Goal: Information Seeking & Learning: Learn about a topic

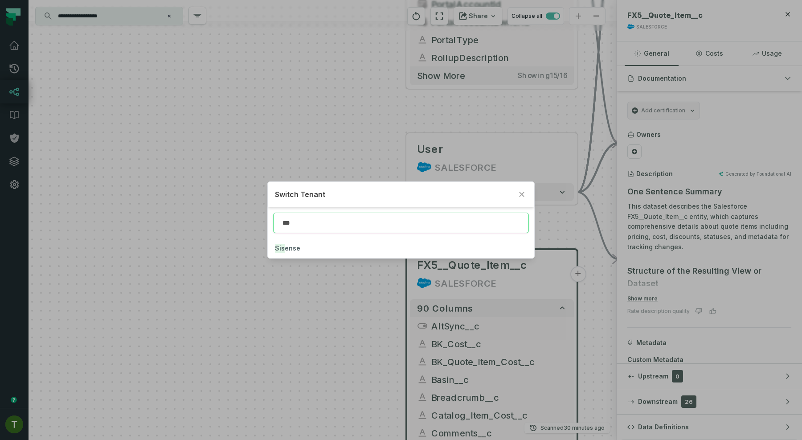
type input "***"
click button "Sis ense" at bounding box center [401, 248] width 266 height 20
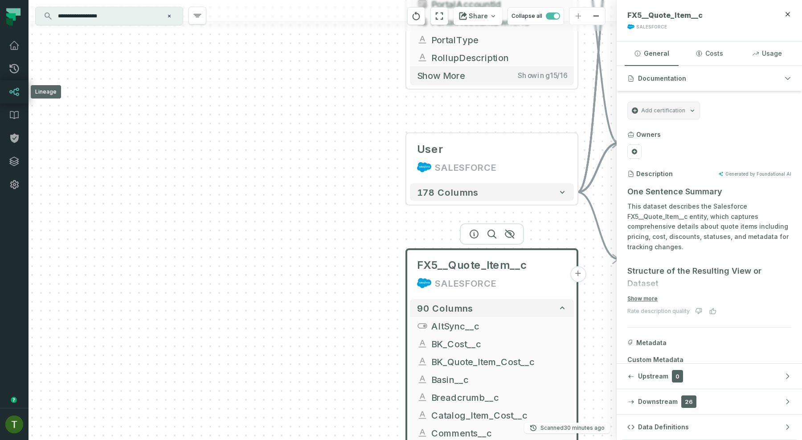
click at [6, 99] on link "Lineage" at bounding box center [14, 91] width 29 height 23
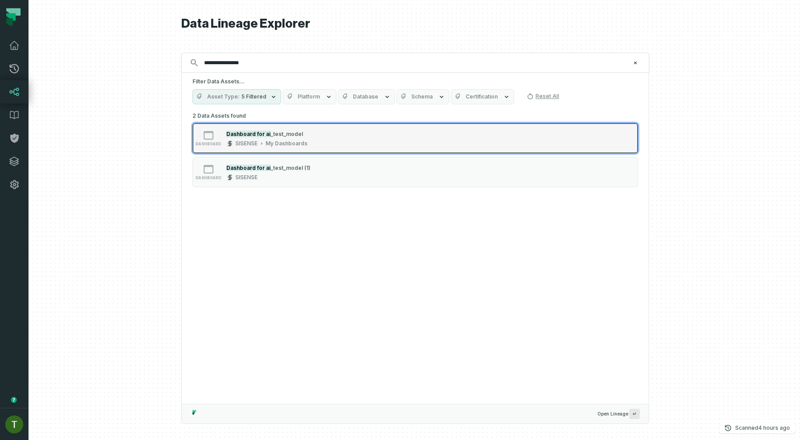
type input "**********"
click at [266, 128] on button "dashboard Dashboard for ai _test_model SISENSE My Dashboards" at bounding box center [415, 138] width 446 height 30
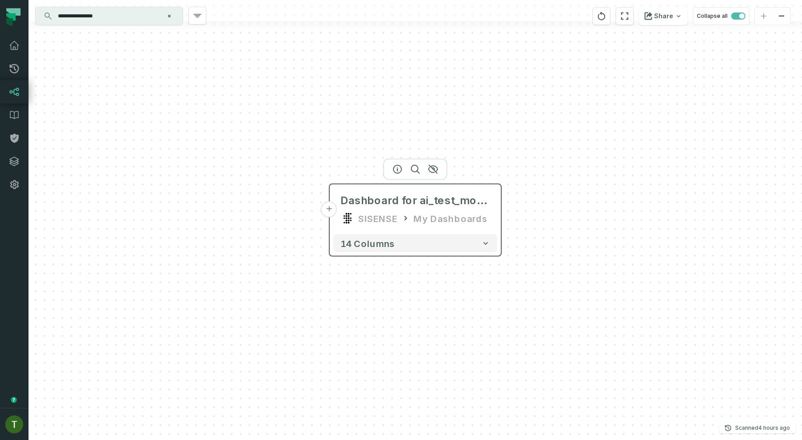
click at [331, 208] on button "+" at bounding box center [329, 209] width 16 height 16
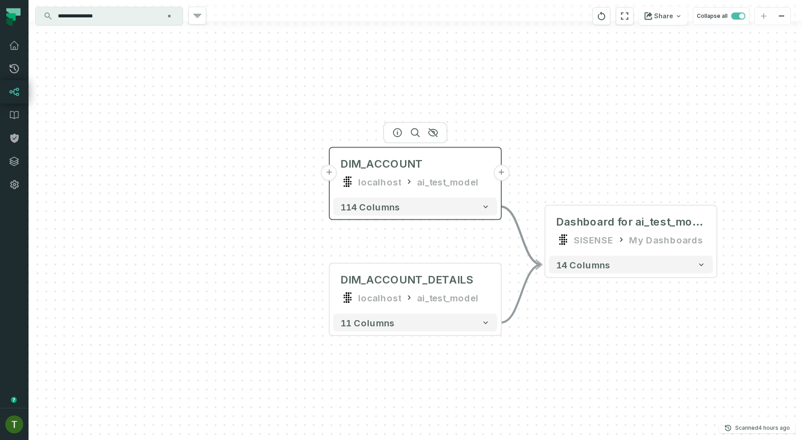
click at [332, 172] on button "+" at bounding box center [329, 173] width 16 height 16
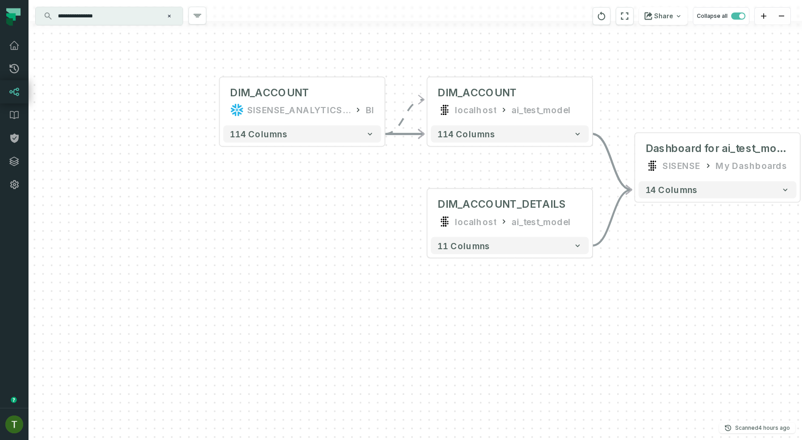
drag, startPoint x: 664, startPoint y: 181, endPoint x: 604, endPoint y: 48, distance: 146.6
click at [604, 48] on div "... DIM_ACCOUNT SISENSE_ANALYTICS_PRODUCTION BI ... 114 columns - DIM_ACCOUNT l…" at bounding box center [416, 220] width 774 height 440
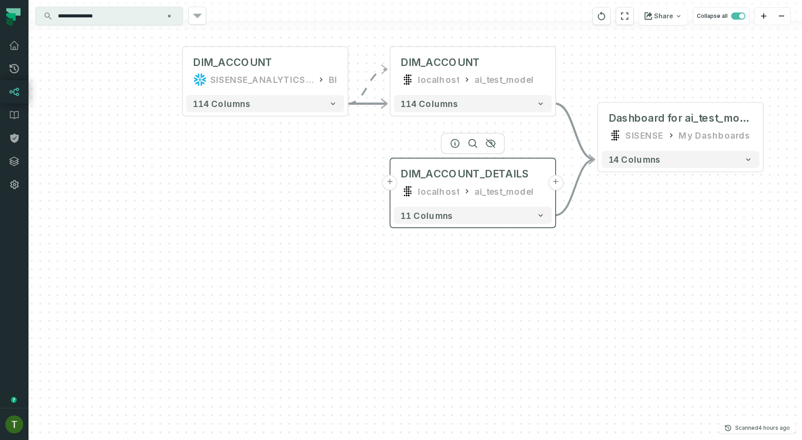
click at [392, 178] on button "+" at bounding box center [390, 183] width 16 height 16
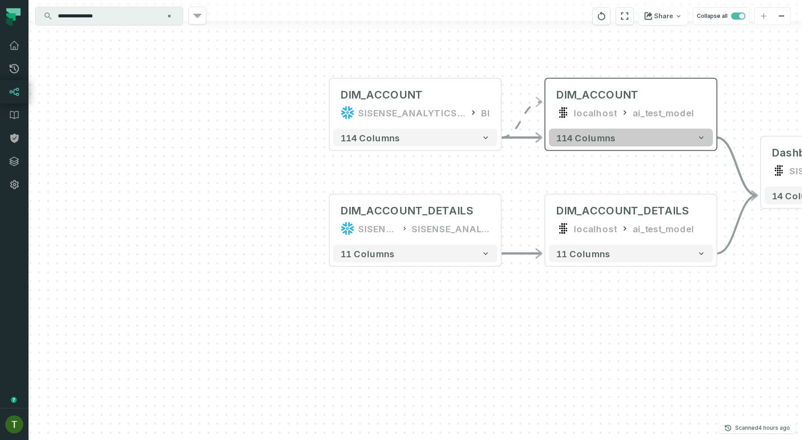
click at [584, 137] on span "114 columns" at bounding box center [586, 137] width 60 height 11
click at [585, 142] on span "114 columns" at bounding box center [586, 137] width 60 height 11
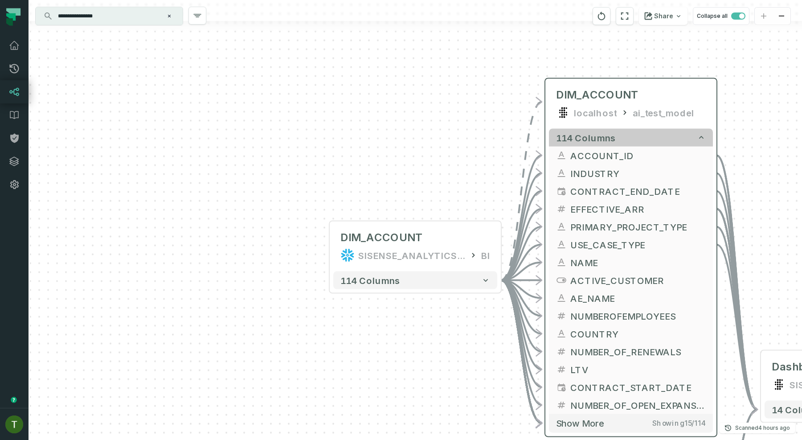
click at [586, 141] on span "114 columns" at bounding box center [586, 137] width 60 height 11
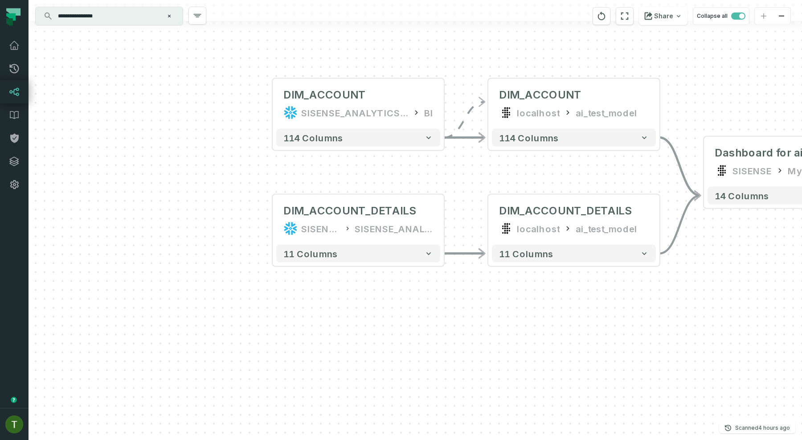
drag, startPoint x: 670, startPoint y: 291, endPoint x: 492, endPoint y: 295, distance: 177.8
click at [492, 295] on div "DIM_ACCOUNT_DETAILS SISENSE_ANALYTICS_PRODUCTION SISENSE_ANALYTICS_PRODUCTION +…" at bounding box center [416, 220] width 774 height 440
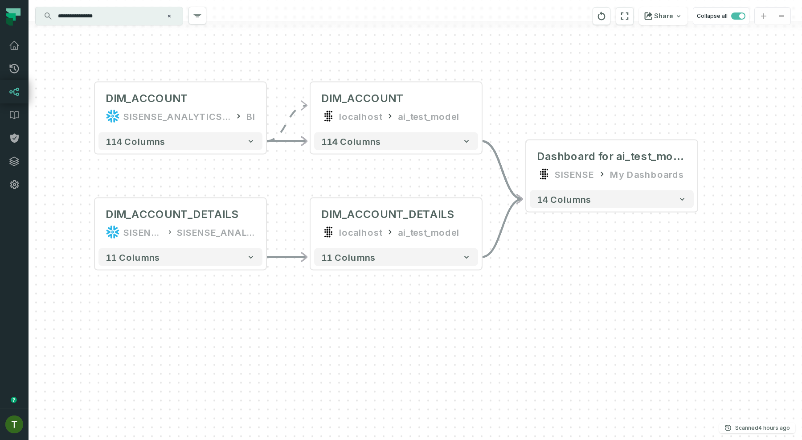
click at [112, 33] on div "DIM_ACCOUNT_DETAILS SISENSE_ANALYTICS_PRODUCTION SISENSE_ANALYTICS_PRODUCTION +…" at bounding box center [416, 220] width 774 height 440
click at [116, 26] on div at bounding box center [416, 26] width 774 height 10
click at [118, 21] on input "**********" at bounding box center [108, 16] width 111 height 14
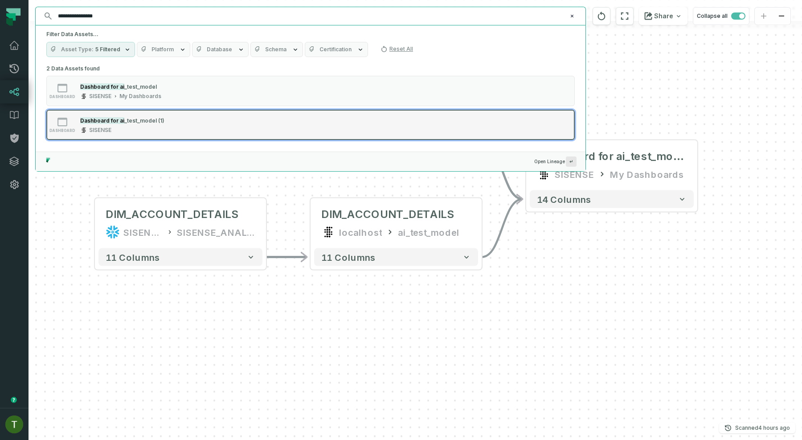
click at [200, 124] on div "dashboard Dashboard for ai _test_model (1) SISENSE" at bounding box center [159, 125] width 223 height 18
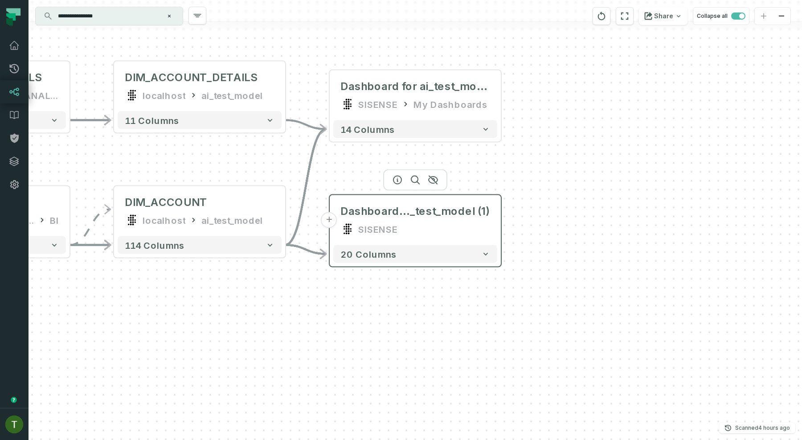
click at [332, 218] on button "+" at bounding box center [329, 220] width 16 height 16
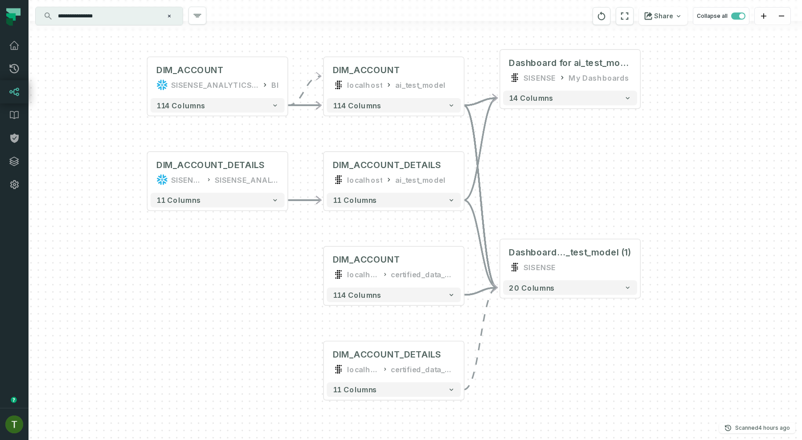
drag, startPoint x: 556, startPoint y: 253, endPoint x: 513, endPoint y: 343, distance: 99.8
click at [513, 343] on div "+ DIM_ACCOUNT localhost certified_data_model_for_ai - 114 columns + DIM_ACCOUNT…" at bounding box center [416, 220] width 774 height 440
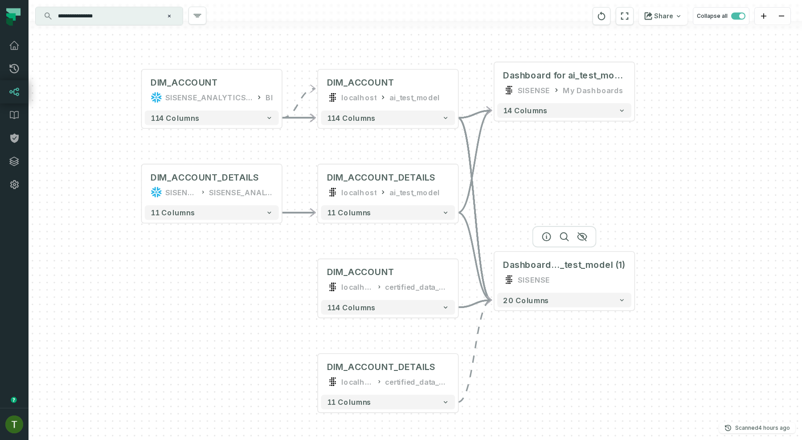
click at [587, 243] on div at bounding box center [564, 236] width 64 height 21
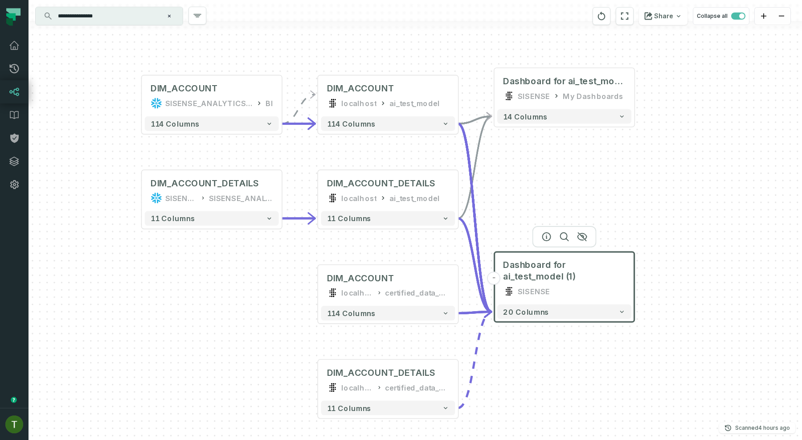
click at [587, 242] on div at bounding box center [564, 236] width 64 height 21
click at [583, 237] on icon "button" at bounding box center [582, 237] width 9 height 8
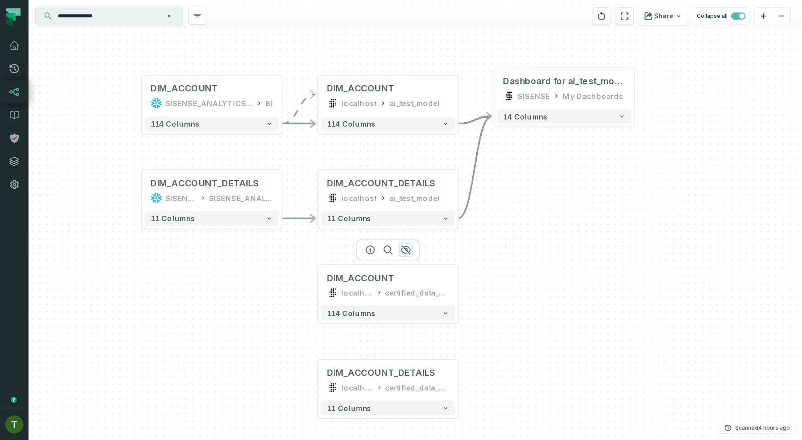
click at [409, 252] on icon "button" at bounding box center [405, 250] width 9 height 8
click at [409, 341] on icon "button" at bounding box center [405, 344] width 11 height 11
click at [404, 345] on icon "button" at bounding box center [405, 344] width 11 height 11
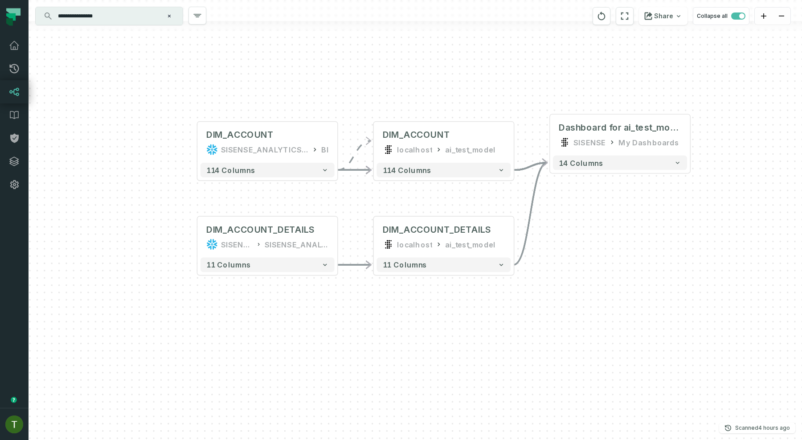
drag, startPoint x: 414, startPoint y: 291, endPoint x: 522, endPoint y: 355, distance: 125.1
click at [522, 355] on div "DIM_ACCOUNT_DETAILS SISENSE_ANALYTICS_PRODUCTION SISENSE_ANALYTICS_PRODUCTION +…" at bounding box center [416, 220] width 774 height 440
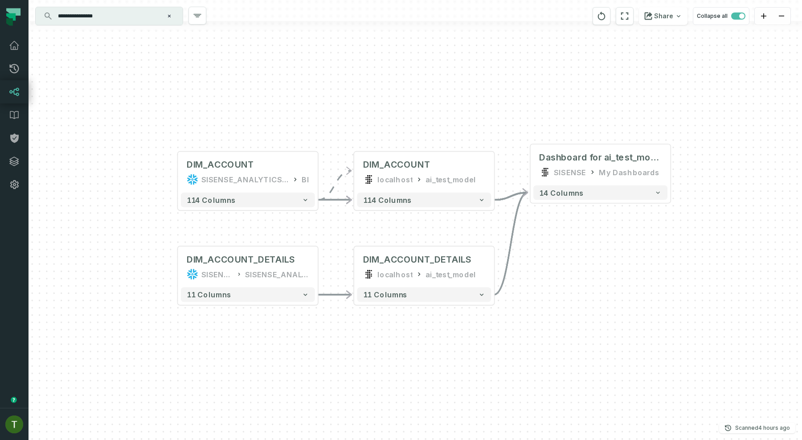
drag, startPoint x: 545, startPoint y: 323, endPoint x: 445, endPoint y: 320, distance: 100.3
click at [445, 320] on div "DIM_ACCOUNT_DETAILS SISENSE_ANALYTICS_PRODUCTION SISENSE_ANALYTICS_PRODUCTION +…" at bounding box center [416, 220] width 774 height 440
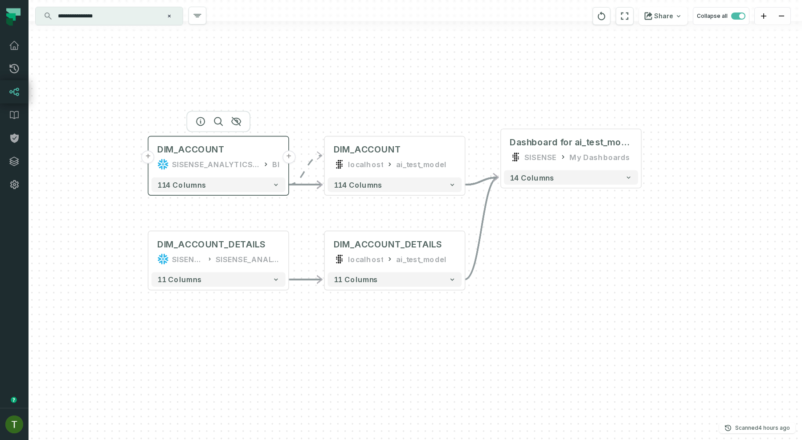
click at [147, 159] on button "+" at bounding box center [148, 157] width 13 height 13
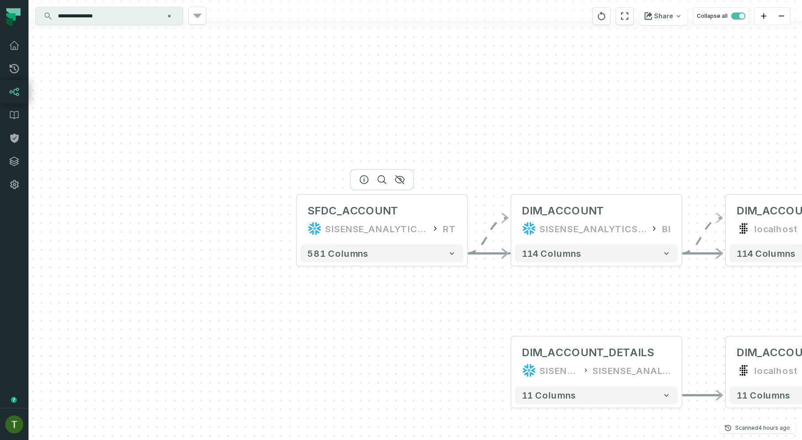
drag, startPoint x: 423, startPoint y: 189, endPoint x: 385, endPoint y: 188, distance: 37.9
click at [385, 188] on div at bounding box center [382, 179] width 64 height 21
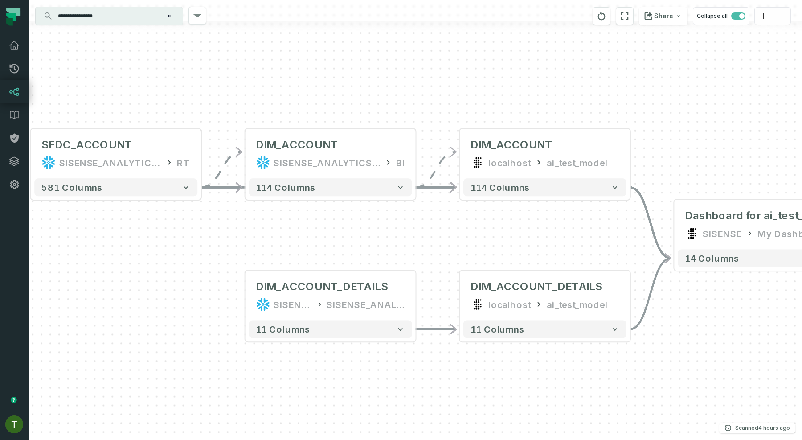
drag, startPoint x: 445, startPoint y: 298, endPoint x: 188, endPoint y: 233, distance: 264.2
click at [188, 233] on div "SFDC_ACCOUNT SISENSE_ANALYTICS_PRODUCTION RT + 581 columns DIM_ACCOUNT_DETAILS …" at bounding box center [416, 220] width 774 height 440
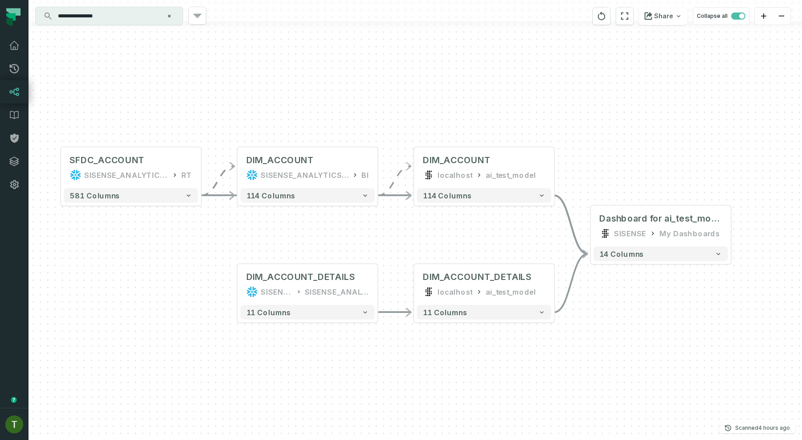
click at [25, 95] on link "Lineage" at bounding box center [14, 91] width 29 height 23
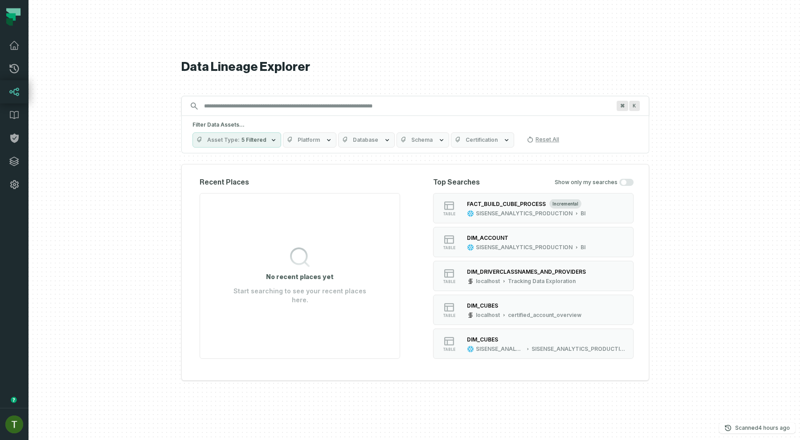
click at [401, 142] on icon "button" at bounding box center [404, 139] width 7 height 7
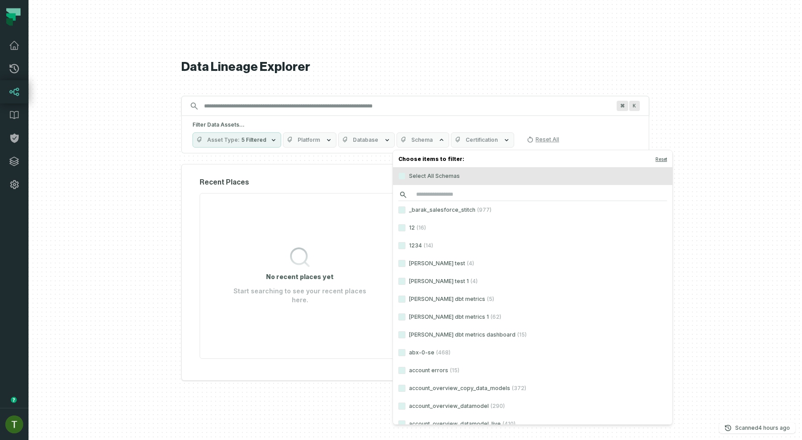
click at [451, 189] on input "search" at bounding box center [532, 194] width 269 height 12
paste input "**********"
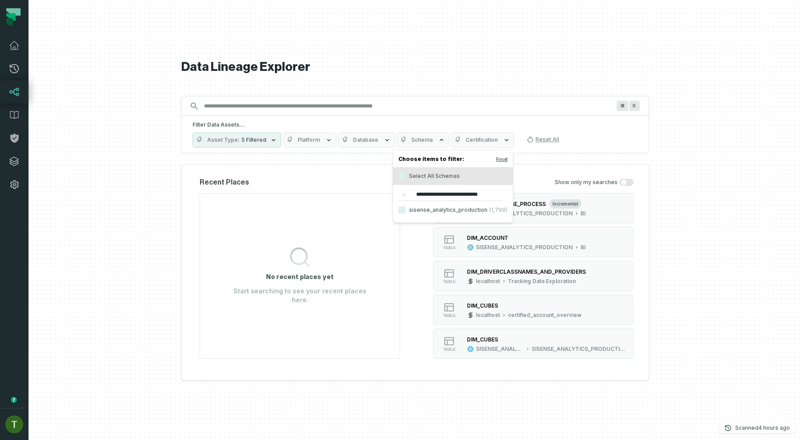
type input "**********"
click at [466, 208] on label "sisense_analytics_production (1,799)" at bounding box center [453, 210] width 120 height 18
click at [405, 208] on button "sisense_analytics_production (1,799)" at bounding box center [401, 209] width 7 height 7
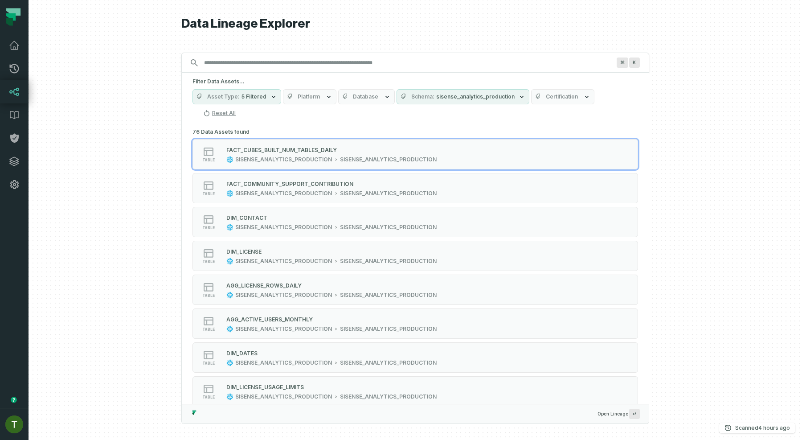
click at [704, 173] on div at bounding box center [416, 220] width 774 height 440
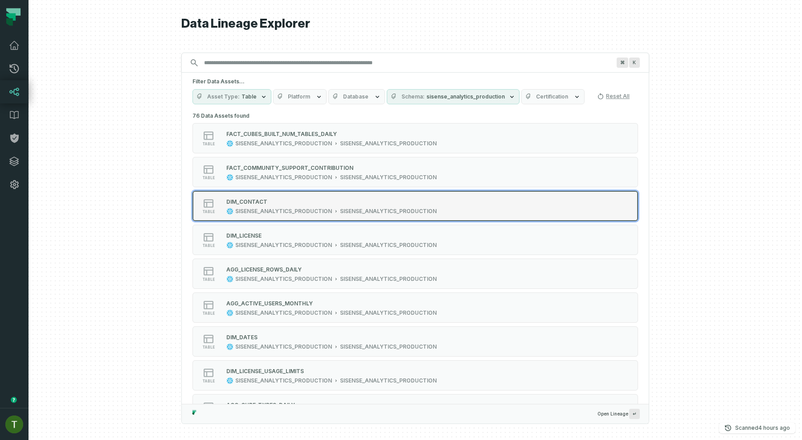
click at [365, 202] on div "DIM_CONTACT" at bounding box center [331, 201] width 210 height 9
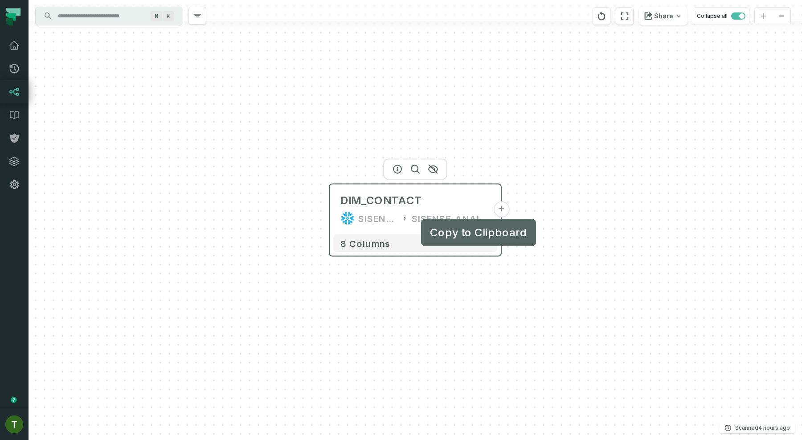
click at [498, 213] on button "+" at bounding box center [501, 209] width 16 height 16
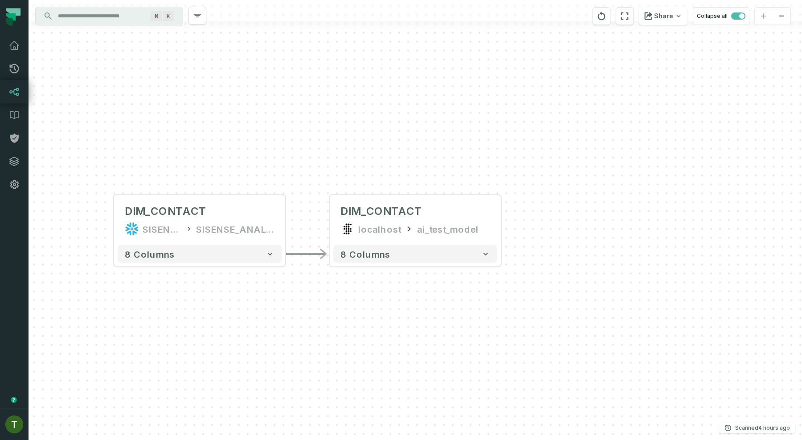
drag, startPoint x: 452, startPoint y: 296, endPoint x: 477, endPoint y: 266, distance: 38.6
click at [477, 266] on div "- DIM_CONTACT localhost ai_test_model 8 columns DIM_CONTACT SISENSE_ANALYTICS_P…" at bounding box center [416, 220] width 774 height 440
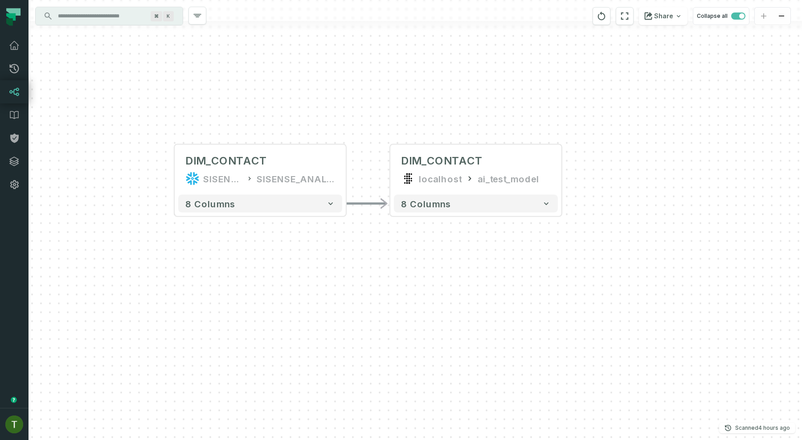
drag, startPoint x: 477, startPoint y: 266, endPoint x: 565, endPoint y: 233, distance: 94.6
click at [565, 233] on div "- DIM_CONTACT localhost ai_test_model 8 columns DIM_CONTACT SISENSE_ANALYTICS_P…" at bounding box center [416, 220] width 774 height 440
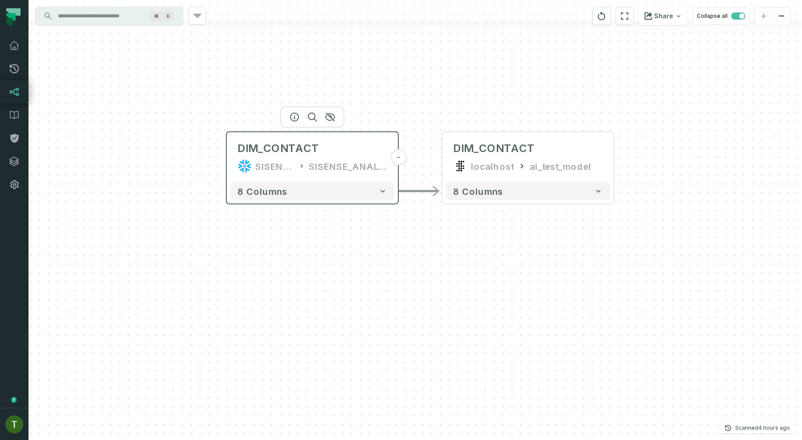
click at [319, 157] on div "DIM_CONTACT SISENSE_ANALYTICS_PRODUCTION SISENSE_ANALYTICS_PRODUCTION" at bounding box center [312, 157] width 164 height 43
click at [291, 115] on icon "button" at bounding box center [294, 117] width 11 height 11
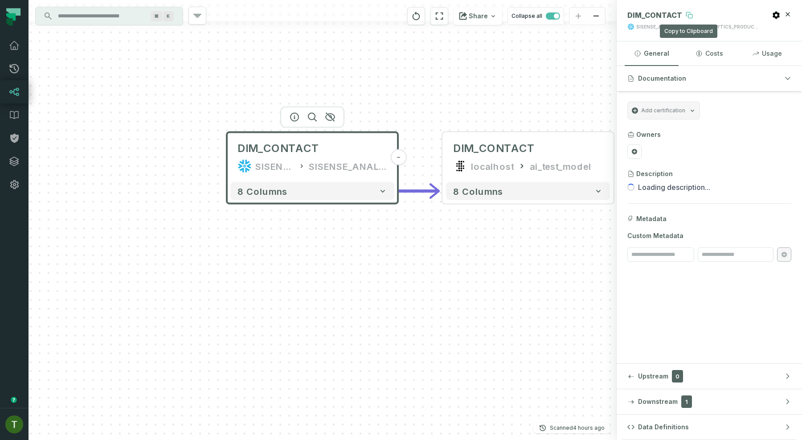
click at [682, 12] on button at bounding box center [689, 15] width 14 height 14
click at [352, 85] on div "- DIM_CONTACT localhost ai_test_model 8 columns DIM_CONTACT SISENSE_ANALYTICS_P…" at bounding box center [323, 220] width 588 height 440
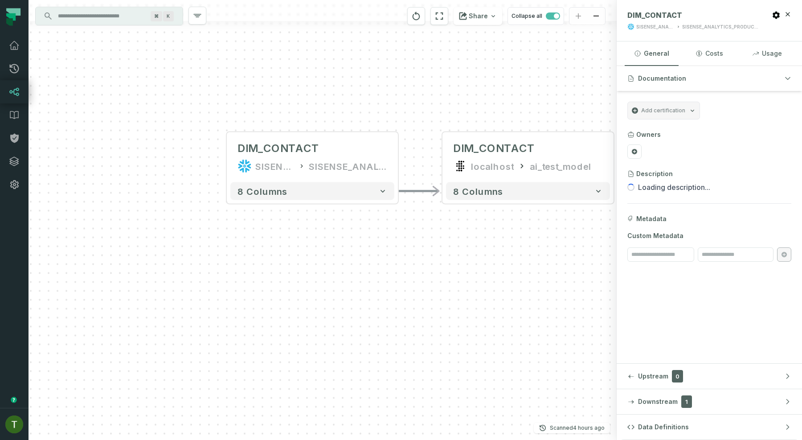
click at [125, 17] on input "Discovery Provider cmdk menu" at bounding box center [101, 16] width 97 height 14
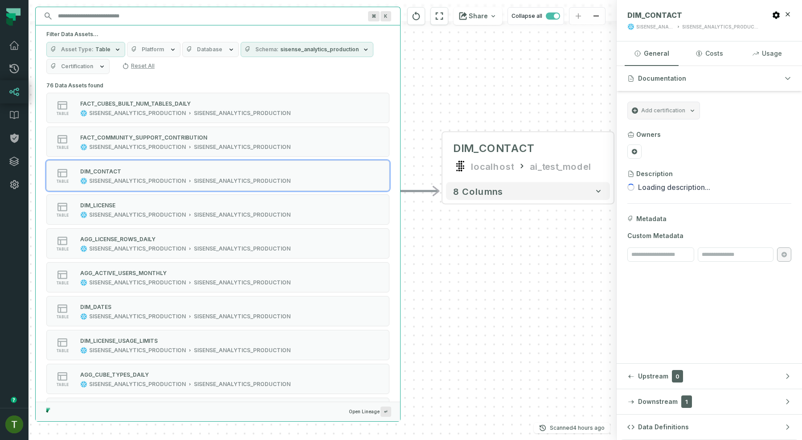
paste input "**********"
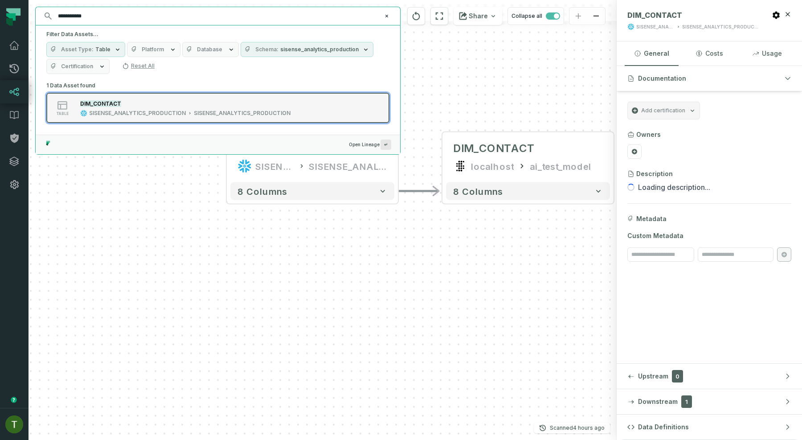
click at [299, 102] on button "table DIM_CONTACT SISENSE_ANALYTICS_PRODUCTION SISENSE_ANALYTICS_PRODUCTION" at bounding box center [217, 108] width 343 height 30
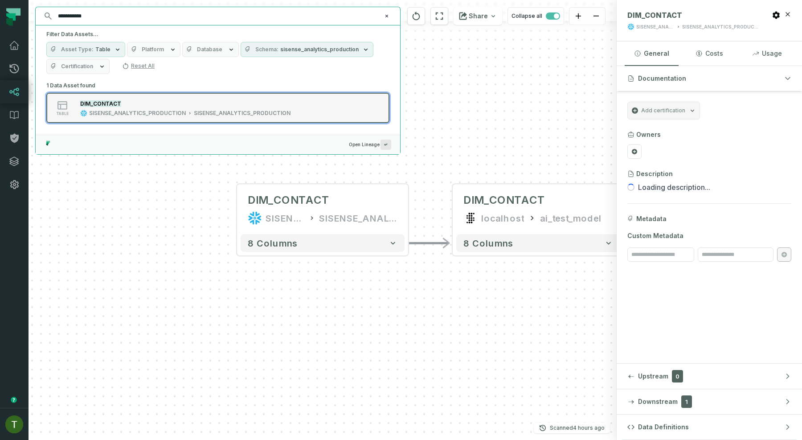
click at [342, 108] on button "table DIM_CONTACT SISENSE_ANALYTICS_PRODUCTION SISENSE_ANALYTICS_PRODUCTION" at bounding box center [217, 108] width 343 height 30
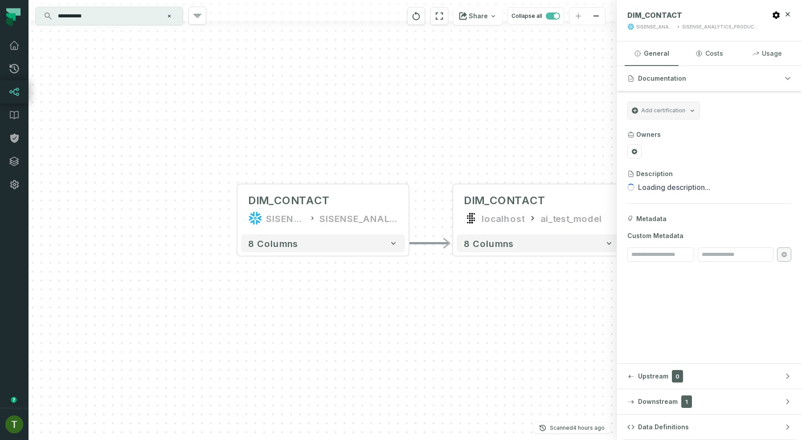
click at [442, 125] on div "- DIM_CONTACT localhost ai_test_model 8 columns DIM_CONTACT SISENSE_ANALYTICS_P…" at bounding box center [323, 220] width 588 height 440
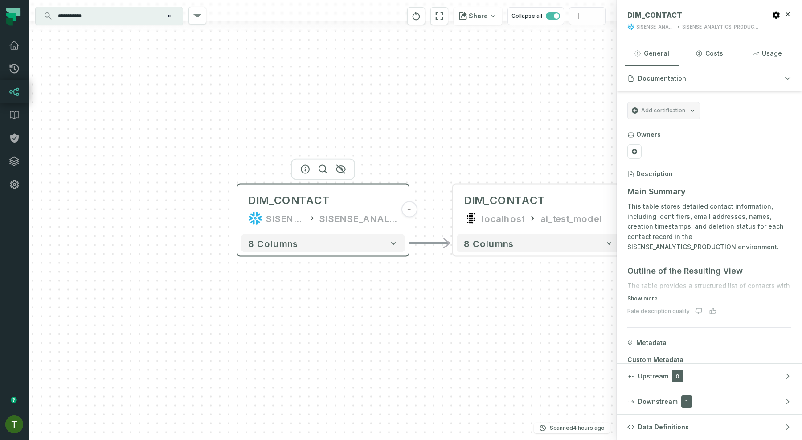
click at [351, 226] on div "DIM_CONTACT SISENSE_ANALYTICS_PRODUCTION SISENSE_ANALYTICS_PRODUCTION" at bounding box center [323, 209] width 164 height 43
click at [94, 19] on input "**********" at bounding box center [108, 16] width 111 height 14
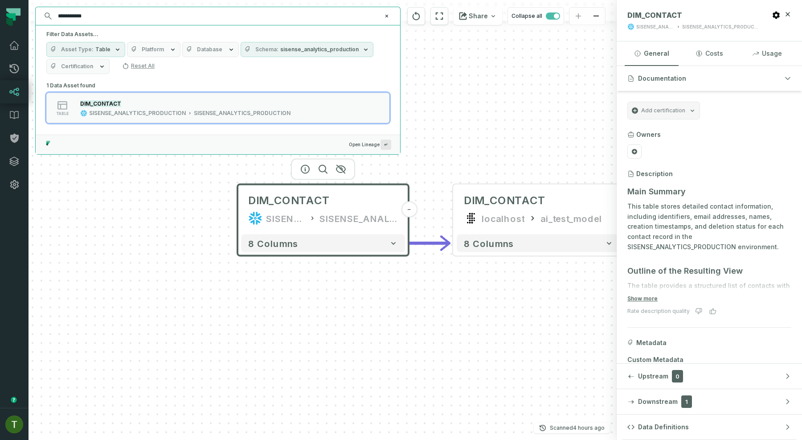
click at [95, 16] on input "**********" at bounding box center [217, 16] width 329 height 14
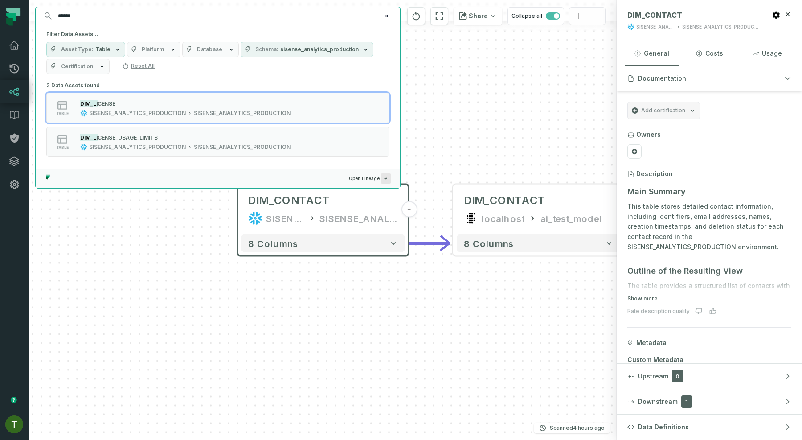
click at [302, 43] on button "Schema sisense_analytics_production" at bounding box center [307, 49] width 133 height 15
click at [278, 85] on label "sisense_analytics_production (76)" at bounding box center [293, 86] width 112 height 18
click at [250, 85] on button "sisense_analytics_production (76)" at bounding box center [245, 85] width 7 height 7
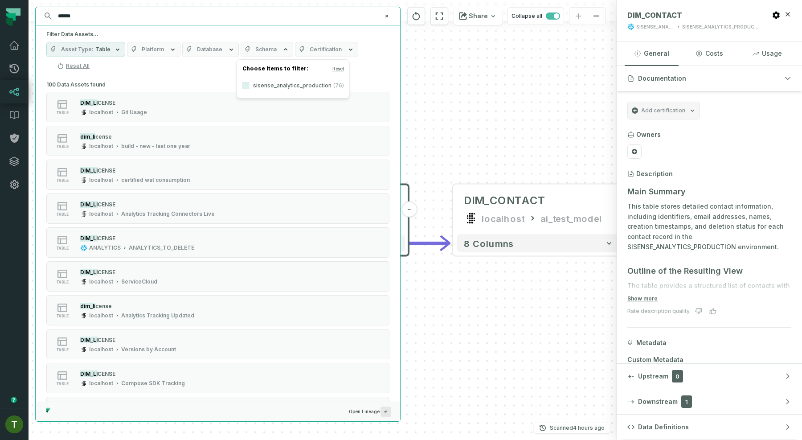
click at [216, 17] on input "******" at bounding box center [217, 16] width 329 height 14
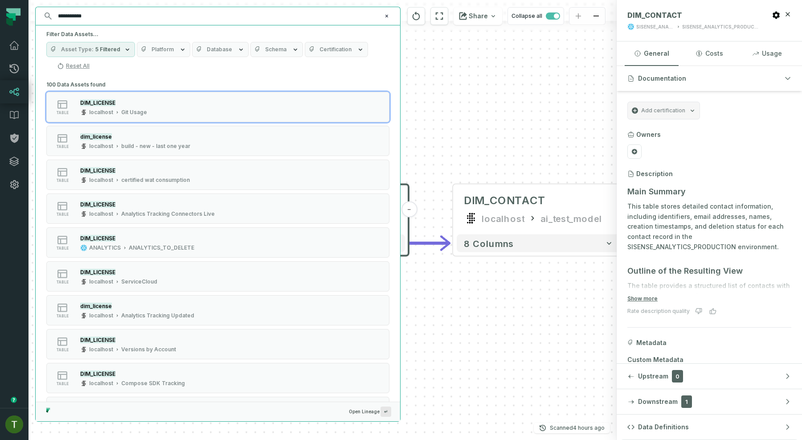
type input "**********"
click at [268, 45] on button "Schema" at bounding box center [276, 49] width 53 height 15
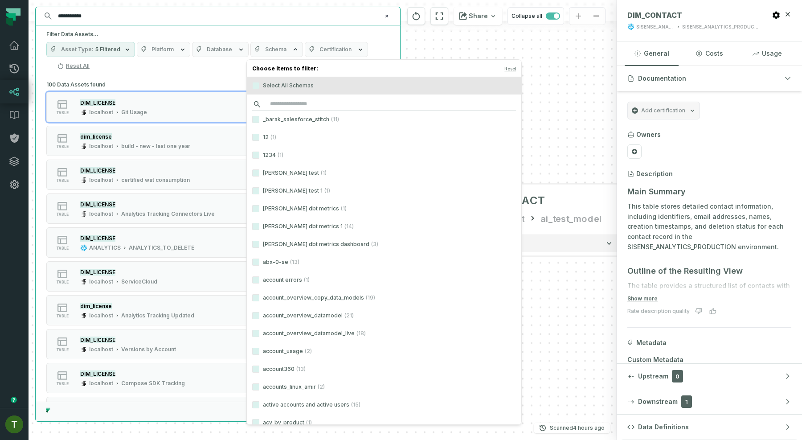
click at [300, 103] on input "search" at bounding box center [384, 104] width 264 height 12
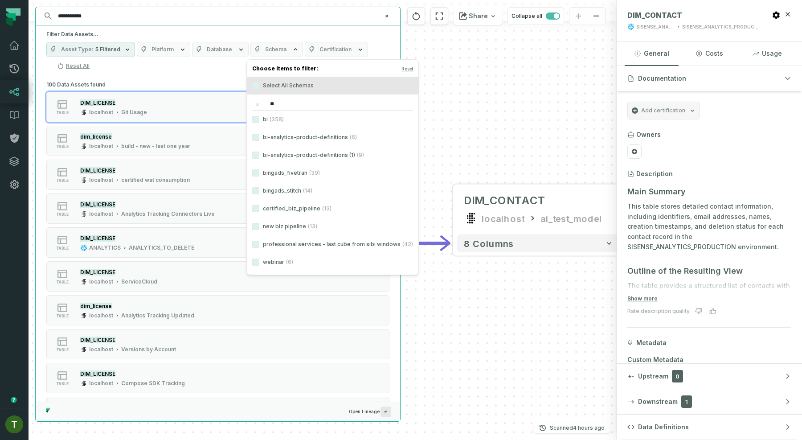
click at [272, 121] on span "(358)" at bounding box center [277, 119] width 14 height 7
click at [259, 121] on button "bi (358)" at bounding box center [255, 119] width 7 height 7
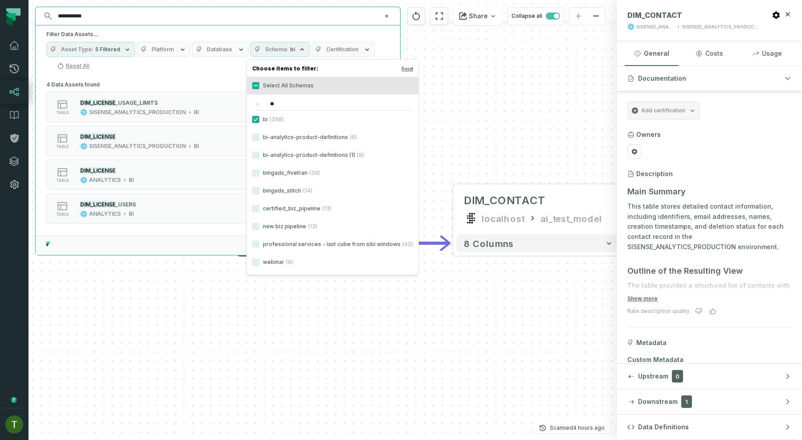
click at [319, 94] on label "Select All Schemas" at bounding box center [333, 86] width 172 height 18
click at [259, 89] on button "Select All Schemas" at bounding box center [255, 85] width 7 height 7
click at [319, 95] on div "Choose items to filter: Reset Select All Schemas ** bi (358) bi-analytics-produ…" at bounding box center [332, 167] width 172 height 216
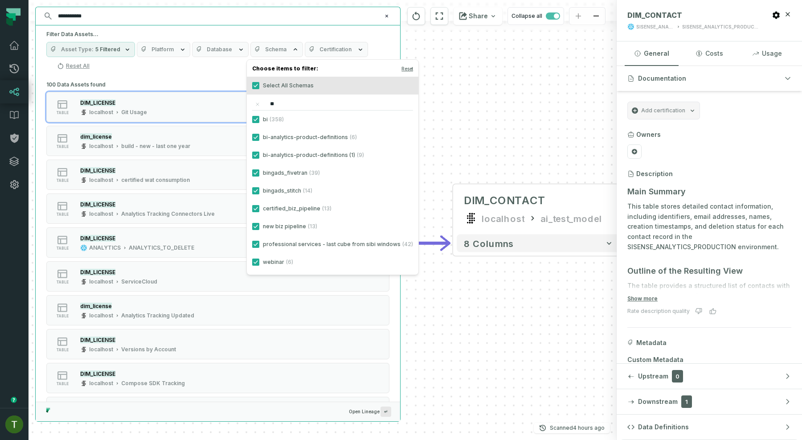
click at [314, 100] on input "**" at bounding box center [332, 104] width 161 height 12
click at [292, 85] on label "Select All Schemas" at bounding box center [333, 86] width 172 height 18
click at [259, 85] on button "Select All Schemas" at bounding box center [255, 85] width 7 height 7
click at [277, 116] on span "(358)" at bounding box center [277, 119] width 14 height 7
click at [259, 116] on button "bi (358)" at bounding box center [255, 119] width 7 height 7
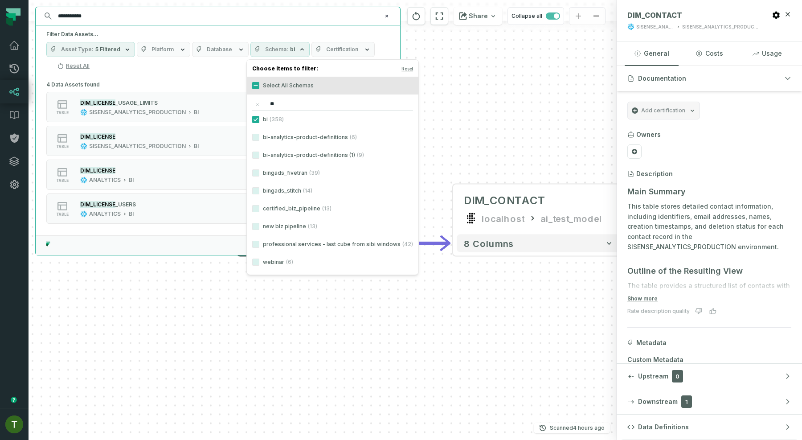
click at [290, 103] on input "**" at bounding box center [332, 104] width 161 height 12
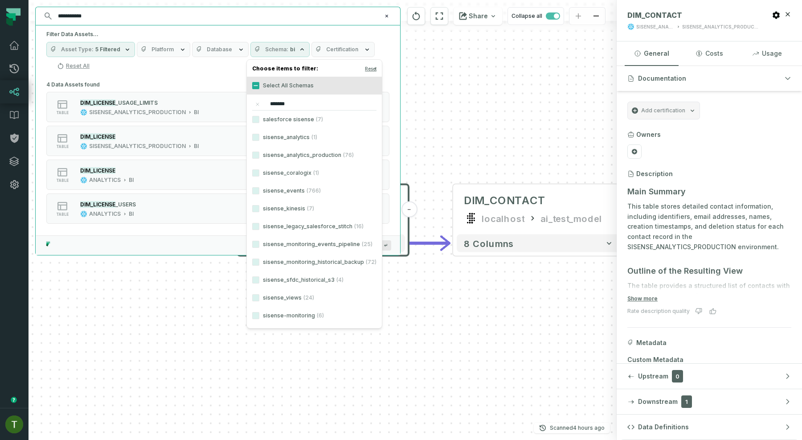
type input "*******"
click at [289, 154] on label "sisense_analytics_production (76)" at bounding box center [314, 155] width 135 height 18
click at [259, 154] on button "sisense_analytics_production (76)" at bounding box center [255, 154] width 7 height 7
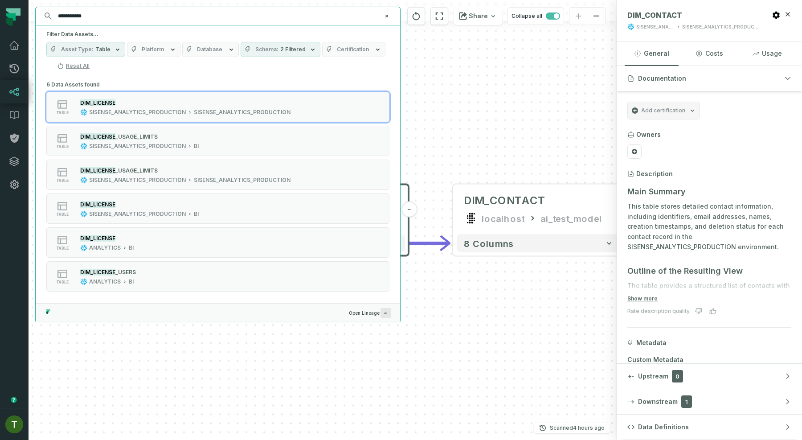
click at [193, 78] on div "Filter Data Assets... Asset Type Table Platform Database Schema 2 Filtered Cert…" at bounding box center [217, 174] width 365 height 298
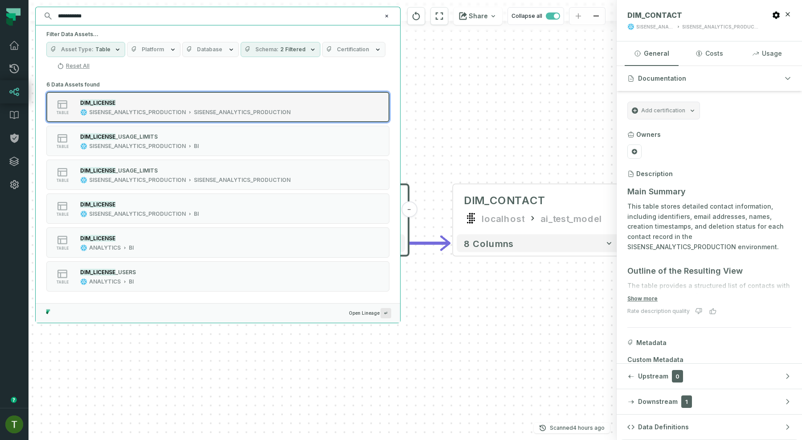
click at [190, 104] on div "DIM_LICENSE" at bounding box center [185, 102] width 210 height 9
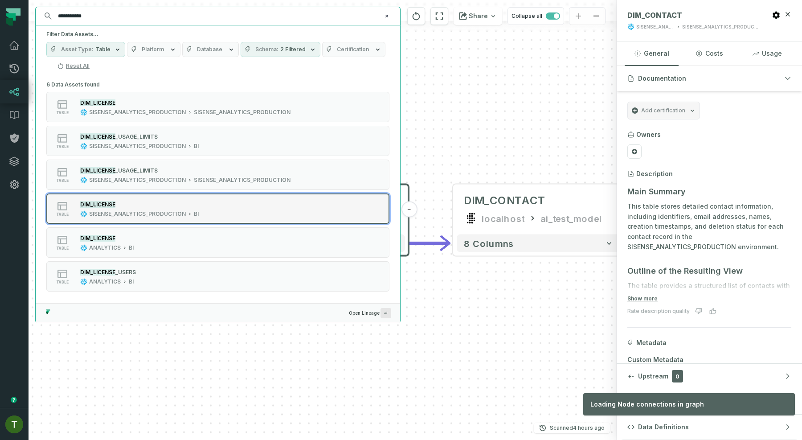
click at [166, 205] on div "DIM_LICENSE" at bounding box center [139, 204] width 119 height 9
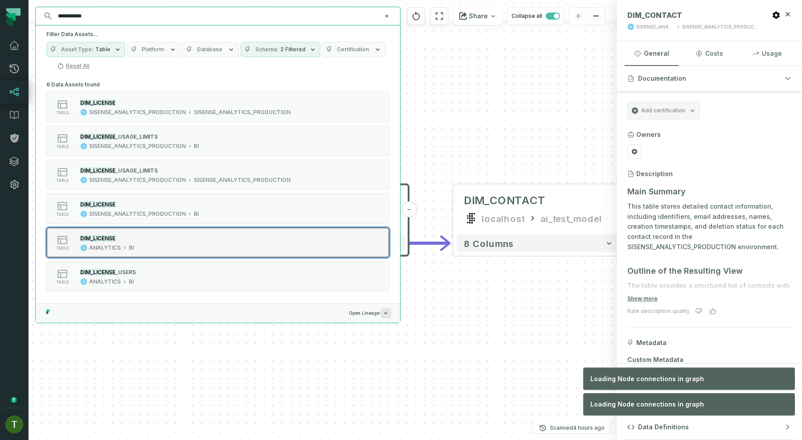
click at [162, 237] on div "table DIM_LICENSE ANALYTICS BI" at bounding box center [159, 242] width 223 height 18
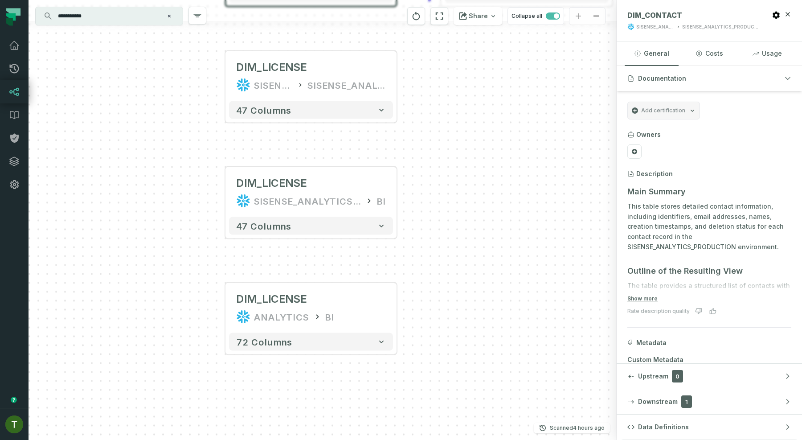
drag, startPoint x: 463, startPoint y: 93, endPoint x: 450, endPoint y: 182, distance: 89.7
click at [450, 182] on div "- DIM_CONTACT localhost ai_test_model 8 columns DIM_CONTACT SISENSE_ANALYTICS_P…" at bounding box center [323, 220] width 588 height 440
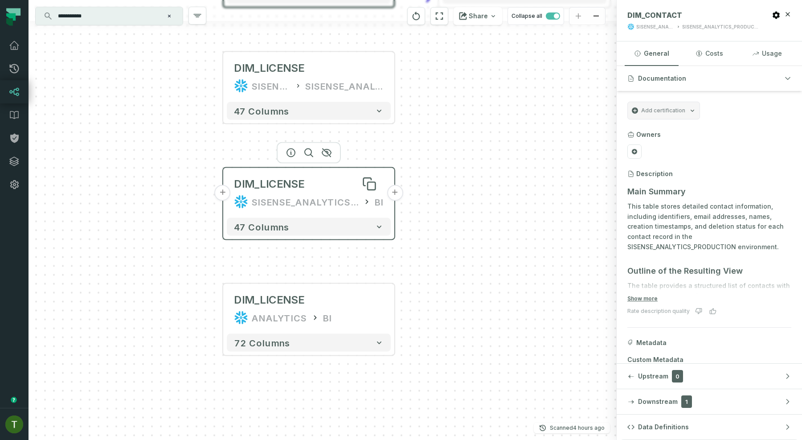
click at [311, 187] on div "DIM_LICENSE" at bounding box center [309, 184] width 150 height 14
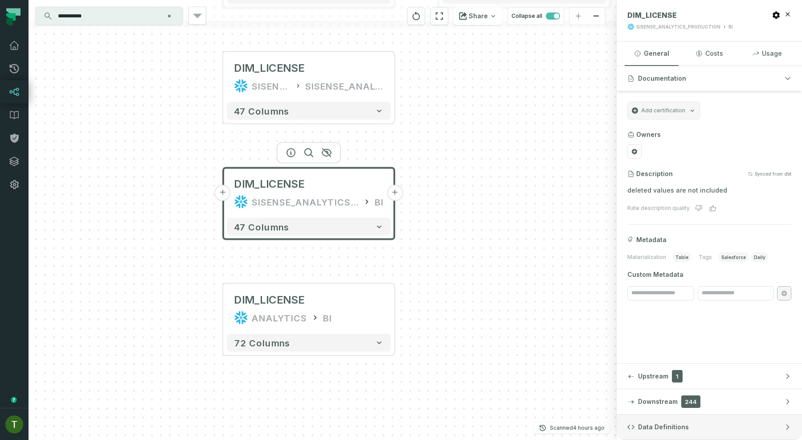
click at [684, 418] on button "Data Definitions" at bounding box center [709, 426] width 185 height 25
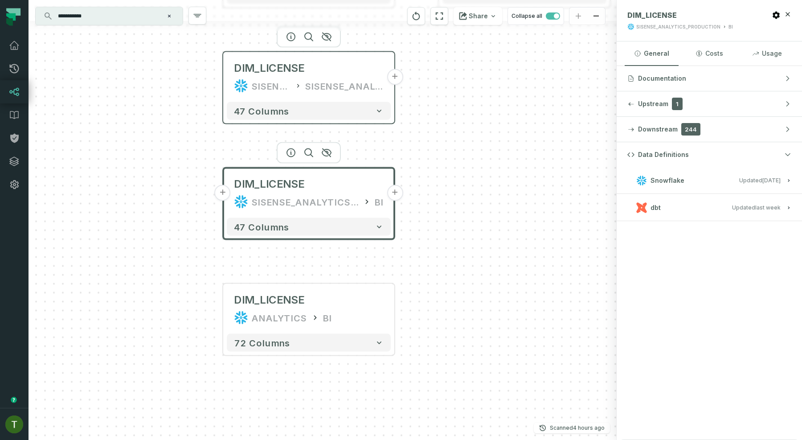
click at [305, 90] on div "SISENSE_ANALYTICS_PRODUCTION" at bounding box center [344, 86] width 78 height 14
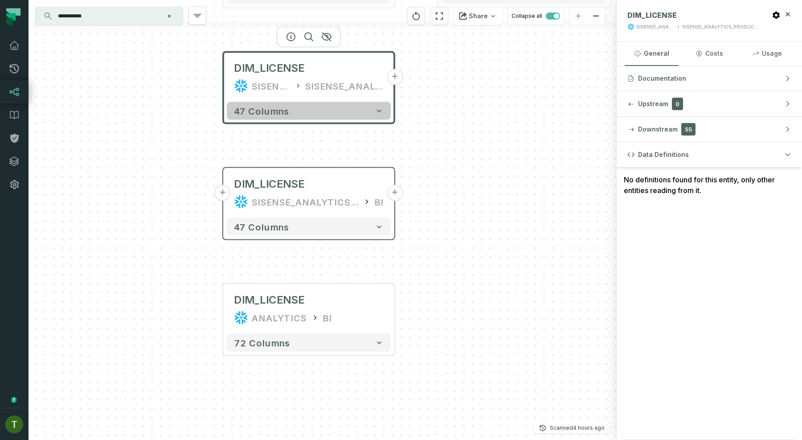
click at [329, 111] on button "47 columns" at bounding box center [309, 111] width 164 height 18
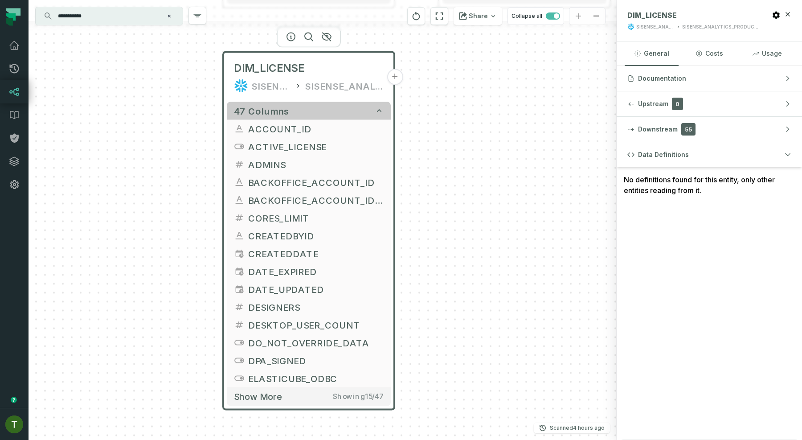
click at [369, 105] on button "47 columns" at bounding box center [309, 111] width 164 height 18
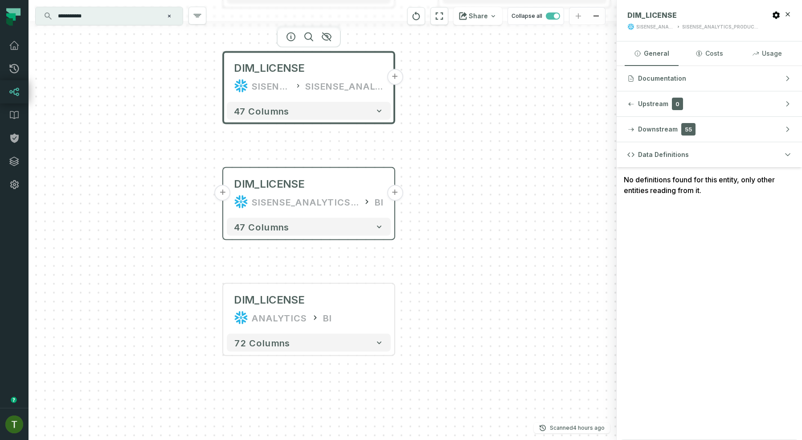
click at [392, 78] on button "+" at bounding box center [395, 77] width 16 height 16
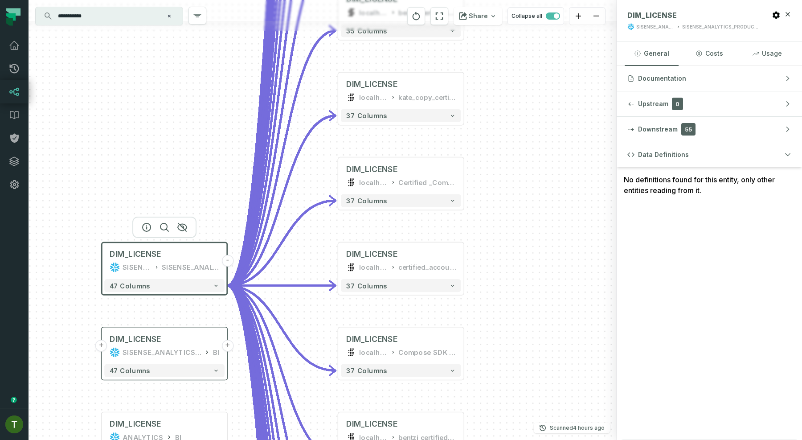
drag, startPoint x: 327, startPoint y: 255, endPoint x: 496, endPoint y: 223, distance: 172.7
click at [496, 223] on div "- DIM_LICENSE localhost kateryna_certified_license_utilization + 37 columns - D…" at bounding box center [323, 220] width 588 height 440
click at [387, 86] on div "DIM_LICENSE" at bounding box center [372, 84] width 52 height 10
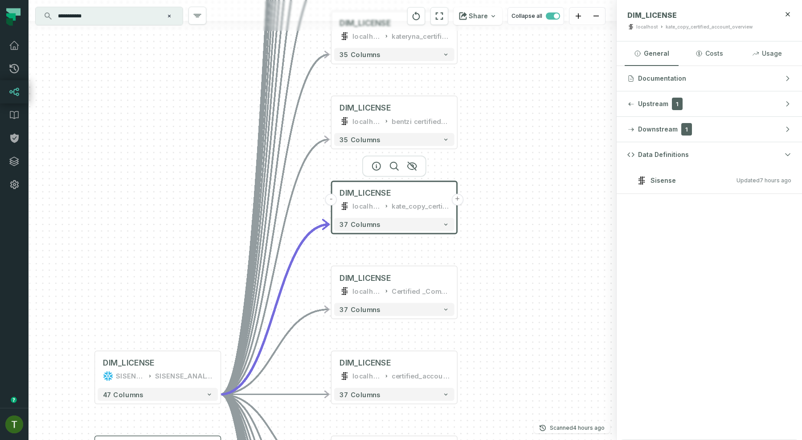
drag, startPoint x: 512, startPoint y: 76, endPoint x: 505, endPoint y: 211, distance: 134.8
click at [505, 210] on div "- DIM_LICENSE localhost kateryna_certified_license_utilization + 37 columns - D…" at bounding box center [323, 220] width 588 height 440
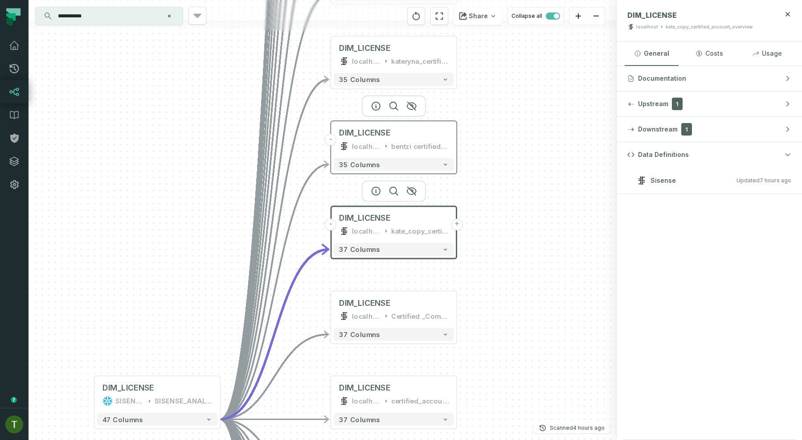
click at [405, 150] on div "bentzi certified_customer_base_datamart (1)" at bounding box center [419, 146] width 57 height 10
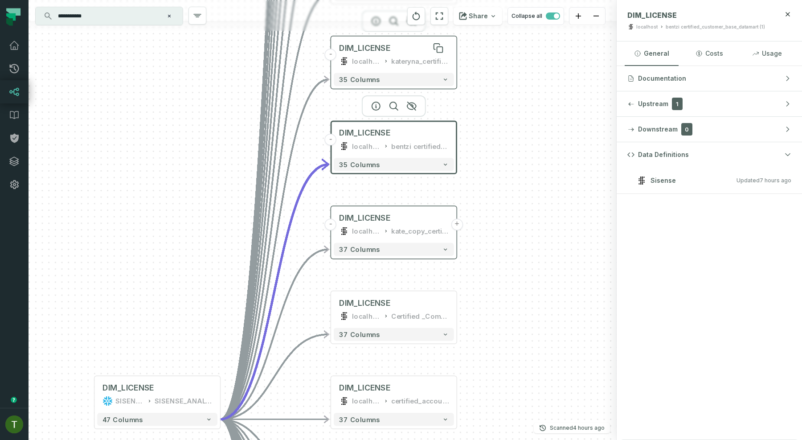
click at [409, 52] on div "DIM_LICENSE" at bounding box center [394, 48] width 110 height 10
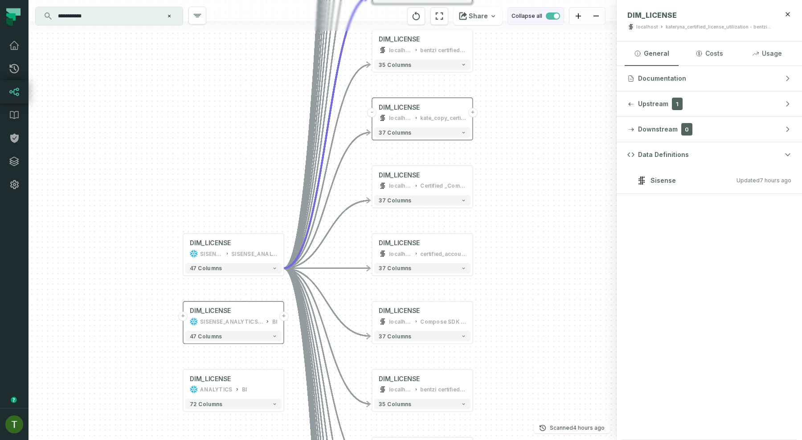
drag, startPoint x: 503, startPoint y: 125, endPoint x: 519, endPoint y: 22, distance: 104.7
click at [519, 22] on div "- DIM_LICENSE localhost kateryna_certified_license_utilization + 37 columns - D…" at bounding box center [323, 220] width 588 height 440
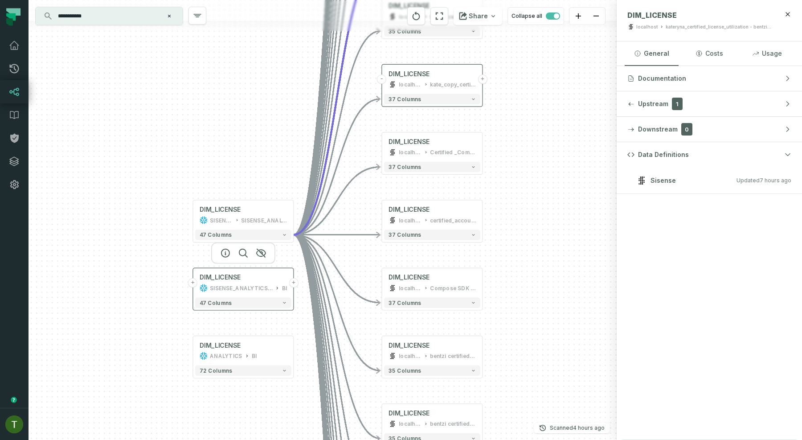
click at [266, 284] on div "SISENSE_ANALYTICS_PRODUCTION" at bounding box center [241, 288] width 63 height 8
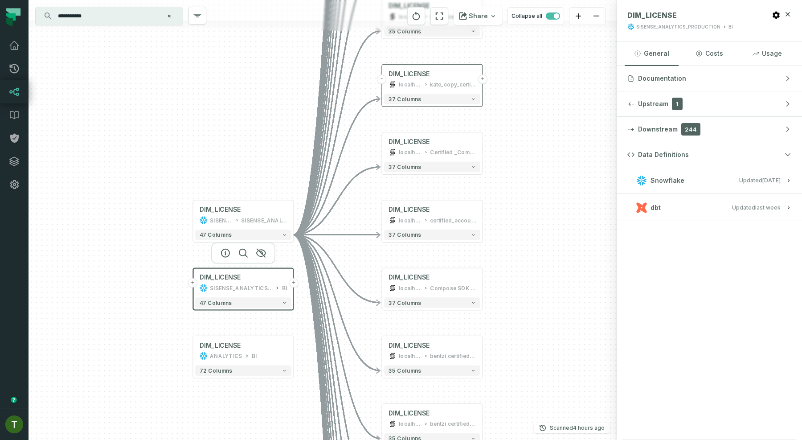
click at [296, 285] on button "+" at bounding box center [293, 282] width 9 height 9
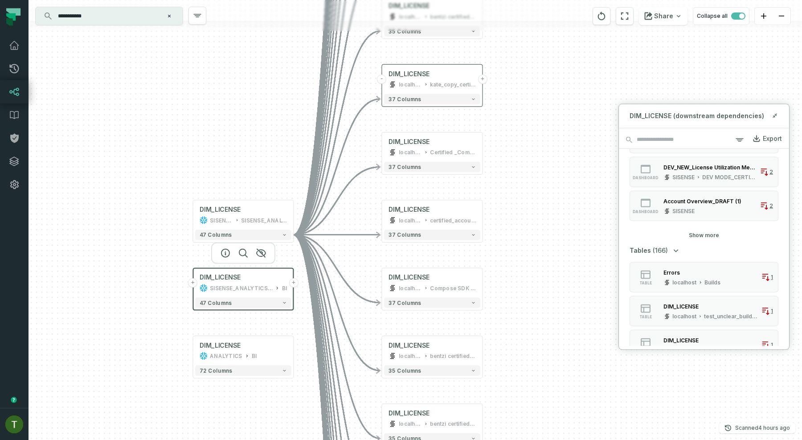
scroll to position [462, 0]
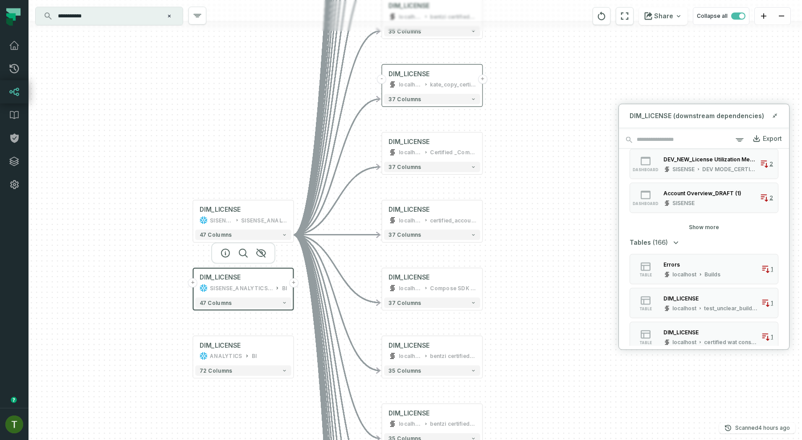
click at [699, 231] on div "Dashboards (78) dashboard _drill_csdk_Error_Details-c (1) SISENSE 2 dashboard _…" at bounding box center [704, 246] width 170 height 197
click at [699, 230] on button "Show more" at bounding box center [704, 226] width 30 height 7
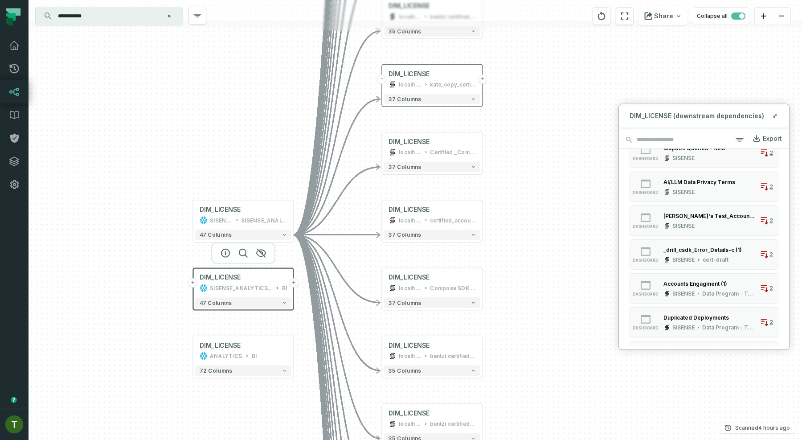
scroll to position [775, 0]
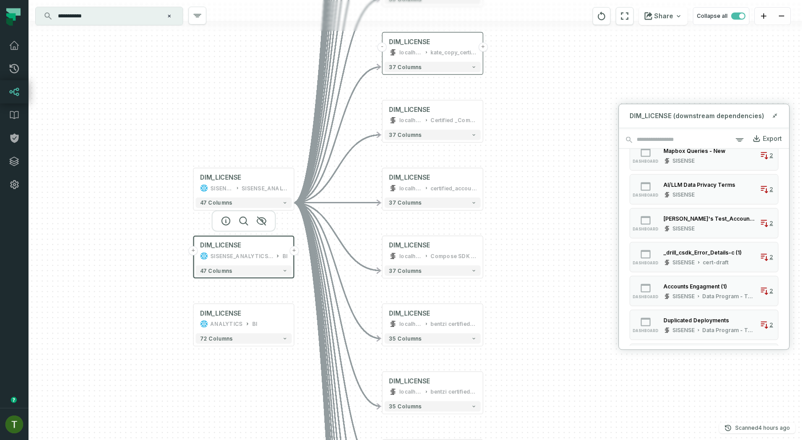
drag, startPoint x: 577, startPoint y: 255, endPoint x: 590, endPoint y: 115, distance: 141.0
click at [590, 115] on div "- DIM_LICENSE localhost kateryna_certified_license_utilization + 37 columns - D…" at bounding box center [416, 220] width 774 height 440
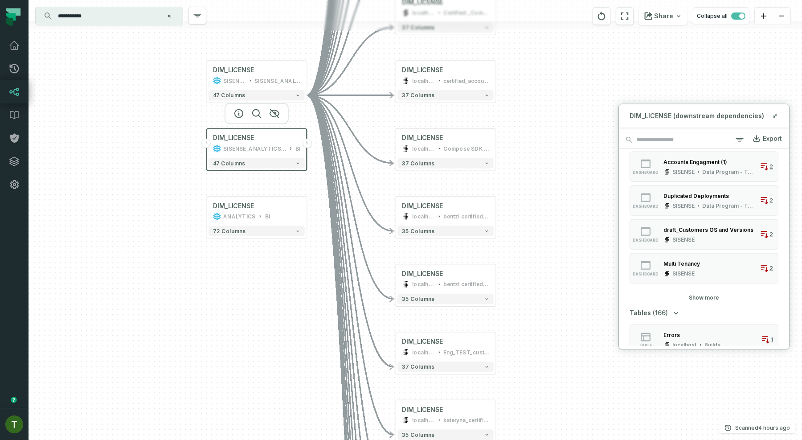
scroll to position [908, 0]
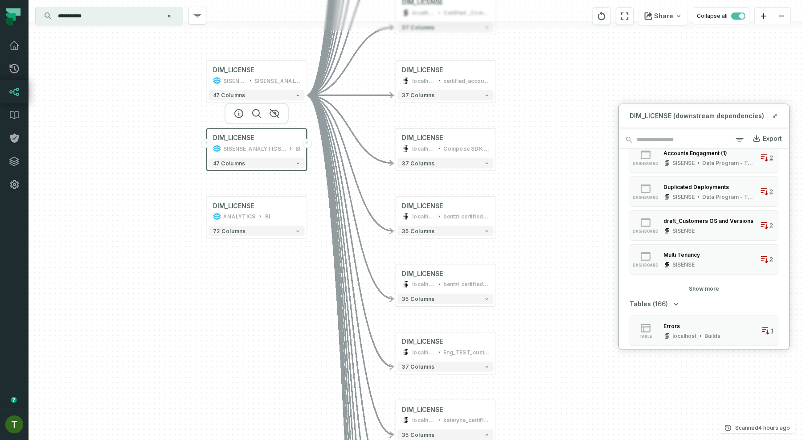
click at [704, 287] on button "Show more" at bounding box center [704, 288] width 30 height 7
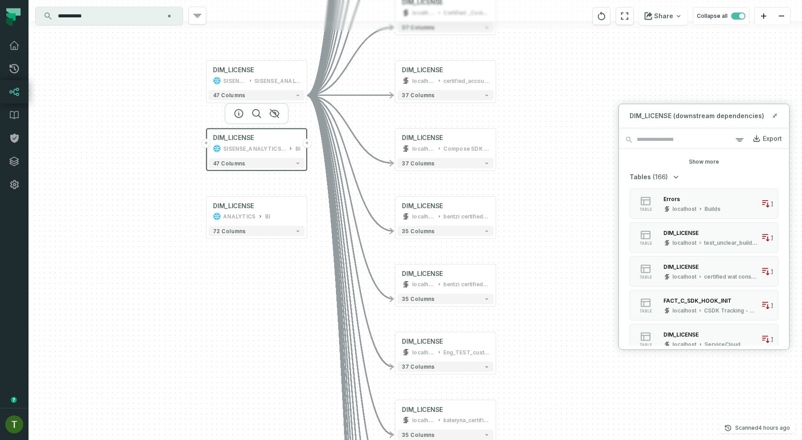
scroll to position [1550, 0]
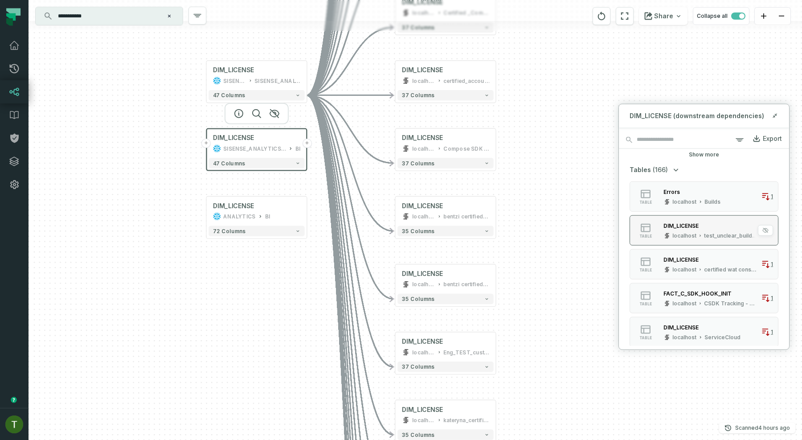
click at [704, 237] on div "test_unclear_build_fail" at bounding box center [730, 235] width 53 height 7
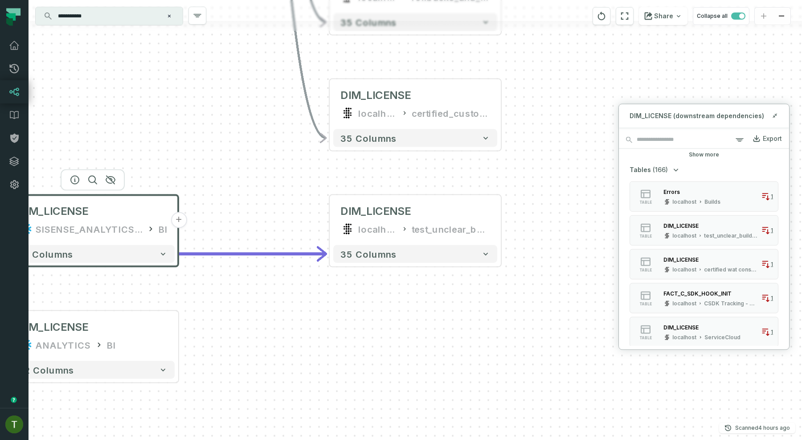
click at [530, 239] on div "- DIM_LICENSE localhost kateryna_certified_license_utilization + 37 columns - D…" at bounding box center [416, 220] width 774 height 440
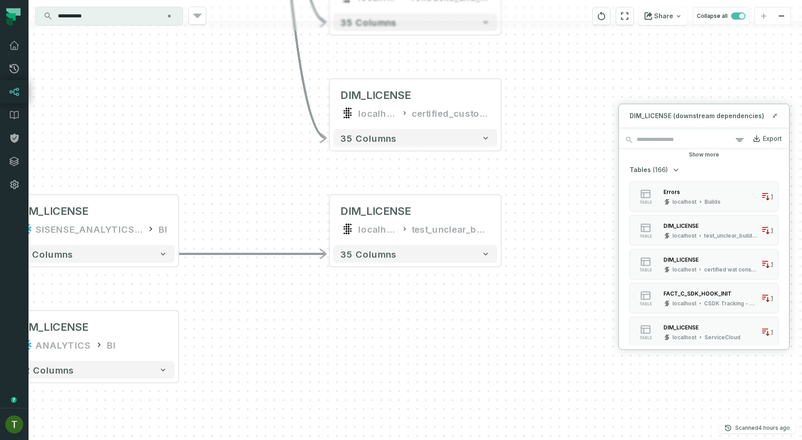
click at [520, 230] on div "- DIM_LICENSE localhost kateryna_certified_license_utilization + 37 columns - D…" at bounding box center [416, 220] width 774 height 440
click at [601, 10] on button "reset" at bounding box center [602, 16] width 18 height 18
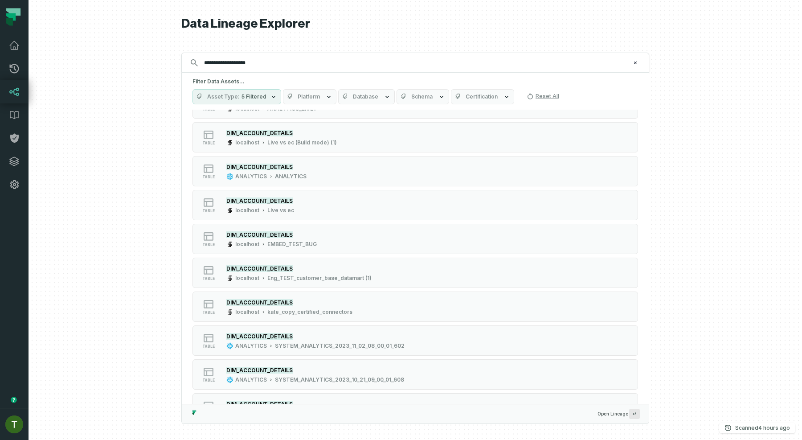
scroll to position [1590, 0]
type input "**********"
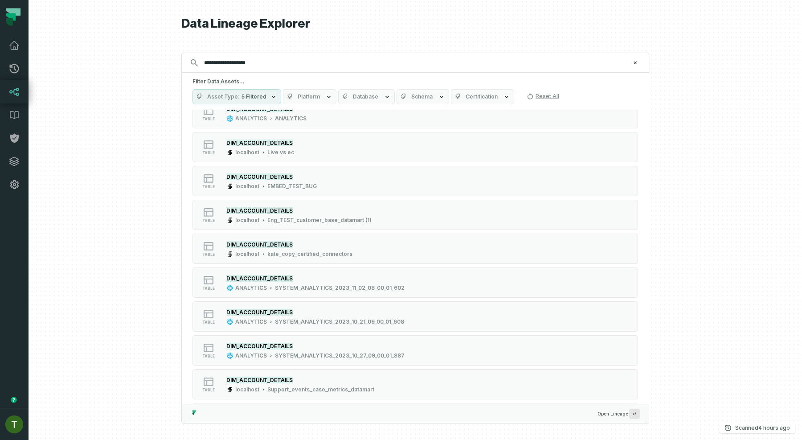
scroll to position [1481, 0]
click at [397, 95] on button "Schema" at bounding box center [423, 96] width 53 height 15
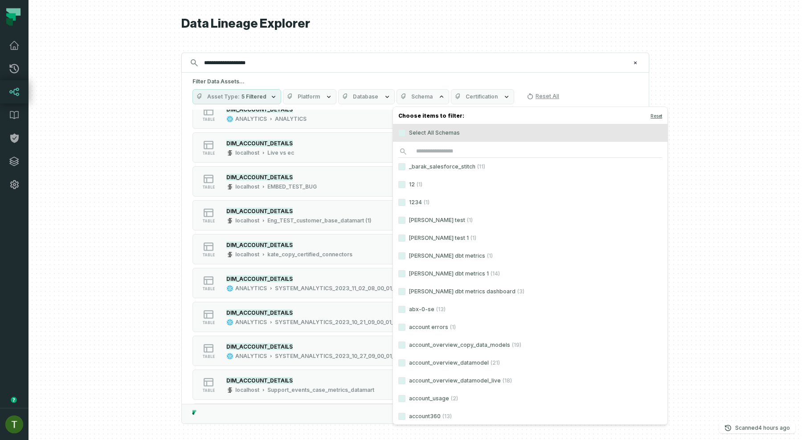
click at [421, 144] on div "Choose items to filter: Reset Select All Schemas _barak_salesforce_stitch (11) …" at bounding box center [530, 265] width 275 height 318
click at [420, 149] on input "*" at bounding box center [530, 151] width 264 height 12
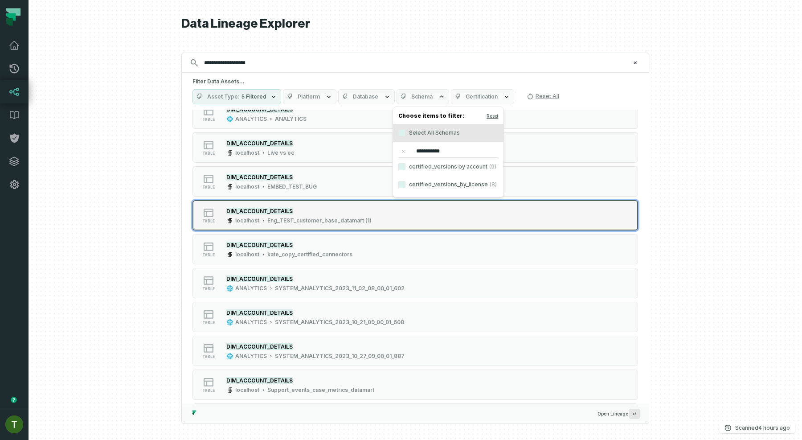
type input "**********"
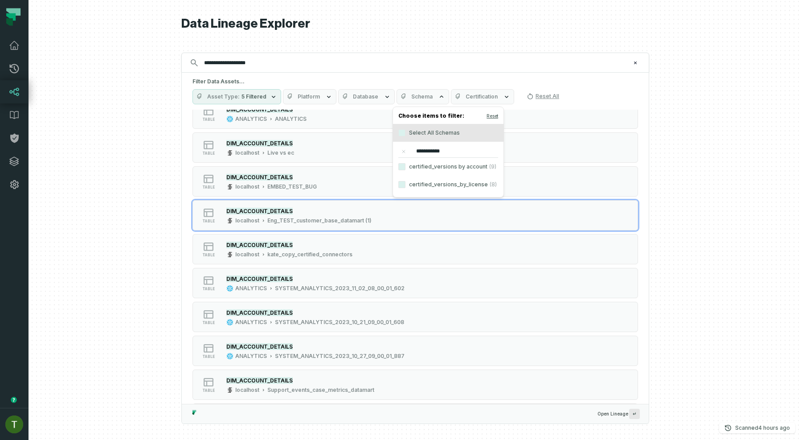
click at [479, 183] on label "certified_versions_by_license (8)" at bounding box center [448, 185] width 111 height 18
click at [405, 183] on button "certified_versions_by_license (8)" at bounding box center [401, 184] width 7 height 7
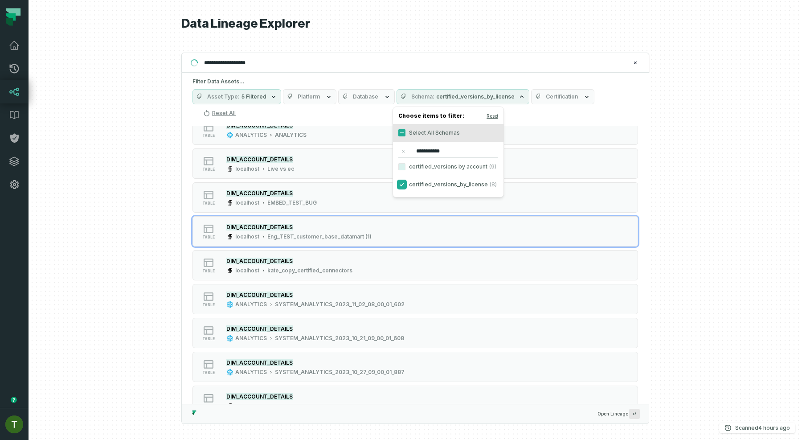
scroll to position [0, 0]
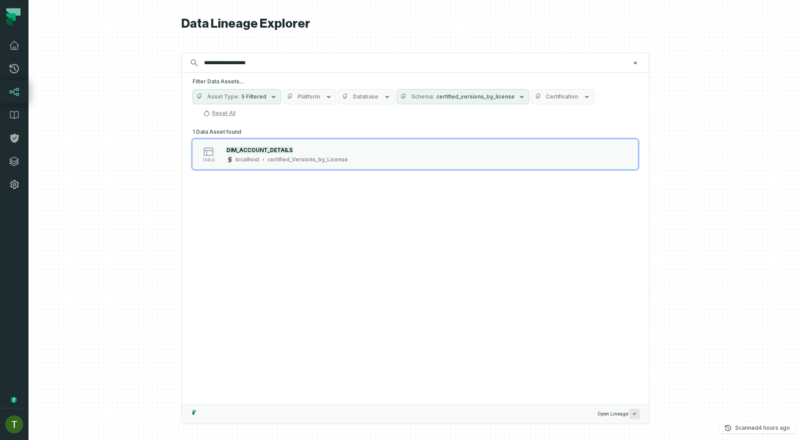
click at [340, 189] on div "1 Data Asset found table DIM_ACCOUNT_DETAILS localhost certified_Versions_by_Li…" at bounding box center [415, 265] width 467 height 278
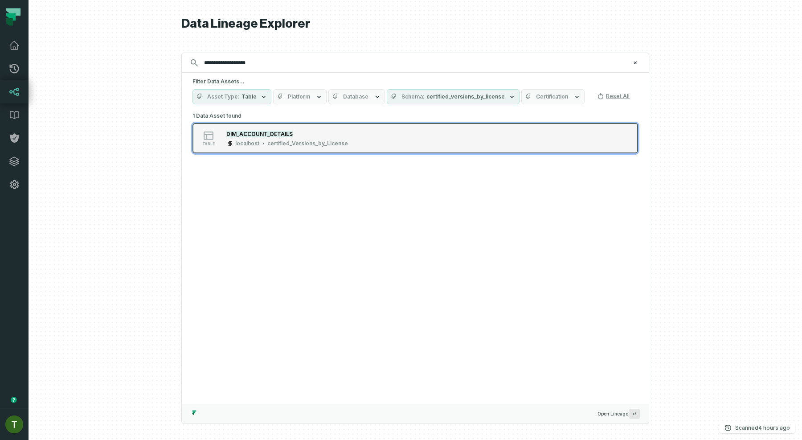
click at [322, 133] on div "DIM_ACCOUNT_DETAILS" at bounding box center [287, 133] width 122 height 9
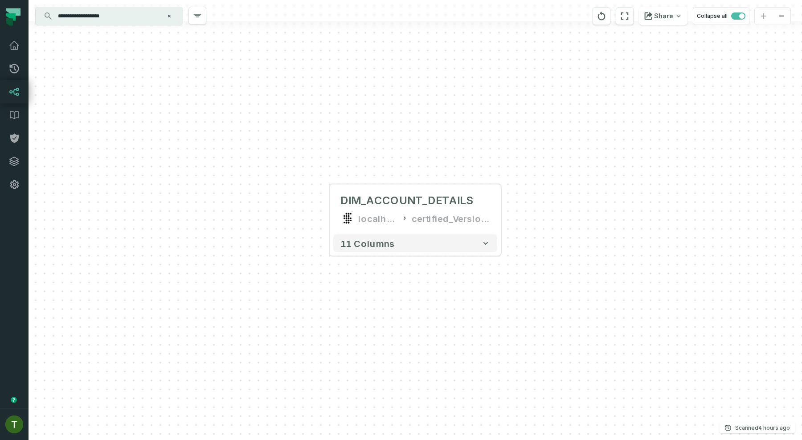
click at [99, 22] on input "**********" at bounding box center [108, 16] width 111 height 14
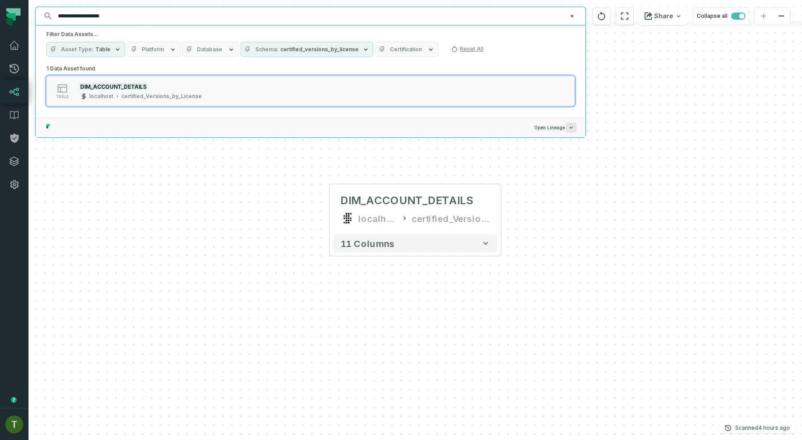
click at [197, 52] on span "Database" at bounding box center [209, 49] width 25 height 7
click at [197, 51] on span "Database" at bounding box center [209, 49] width 25 height 7
click at [248, 52] on button "Schema certified_versions_by_license" at bounding box center [307, 49] width 133 height 15
click at [255, 86] on label "certified_versions_by_license (8)" at bounding box center [292, 86] width 111 height 18
click at [250, 86] on button "certified_versions_by_license (8)" at bounding box center [245, 85] width 7 height 7
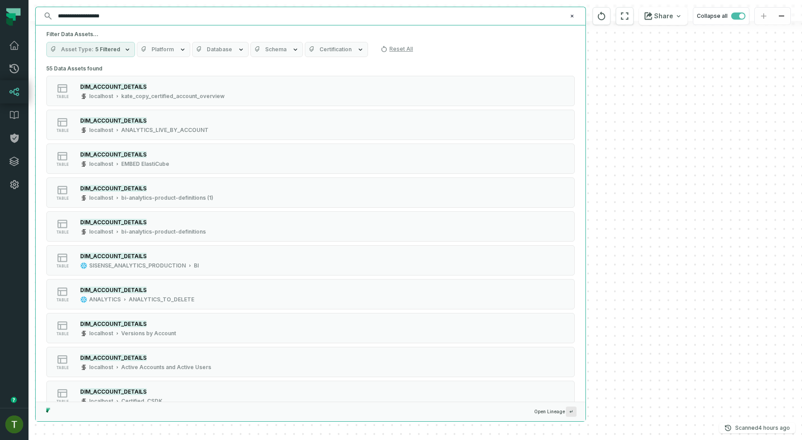
click at [148, 16] on input "**********" at bounding box center [310, 16] width 514 height 14
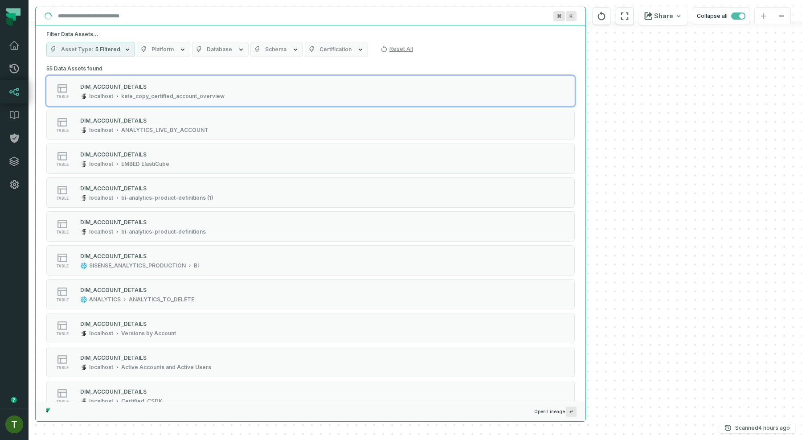
scroll to position [856, 0]
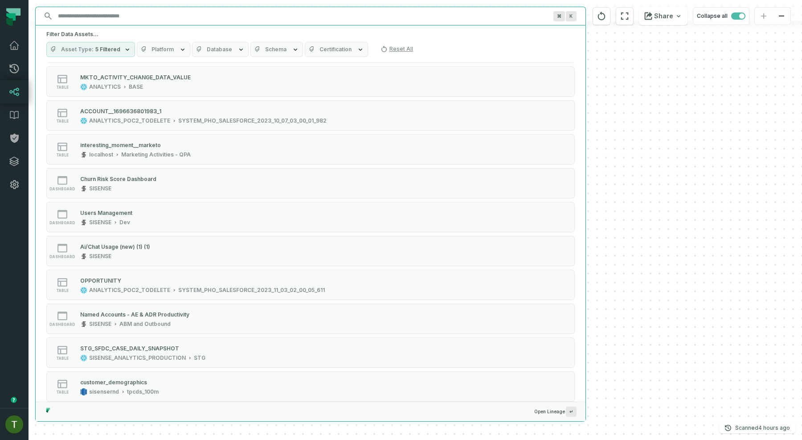
click at [161, 50] on span "Platform" at bounding box center [162, 49] width 22 height 7
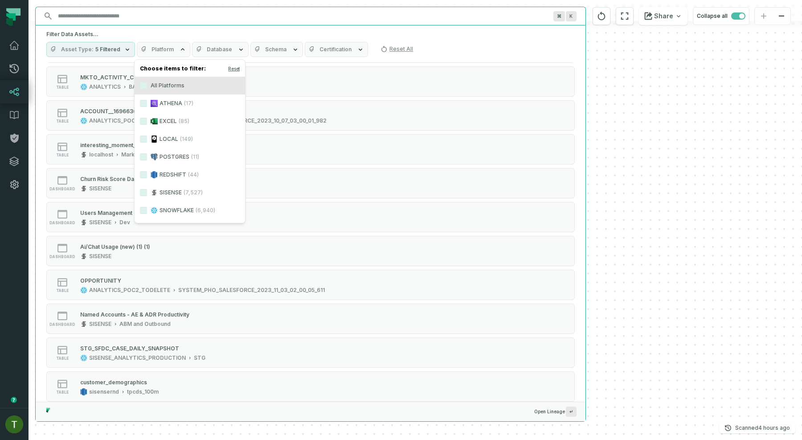
click at [168, 188] on label "SISENSE (7,527)" at bounding box center [190, 193] width 111 height 18
click at [147, 189] on button "SISENSE (7,527)" at bounding box center [143, 192] width 7 height 7
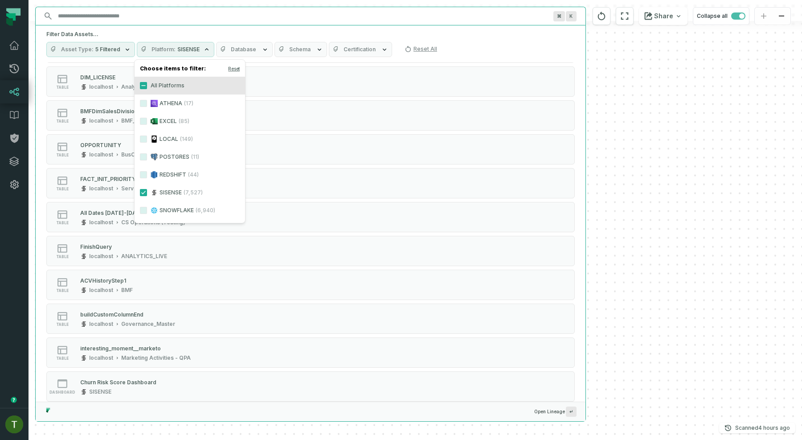
click at [239, 46] on span "Database" at bounding box center [243, 49] width 25 height 7
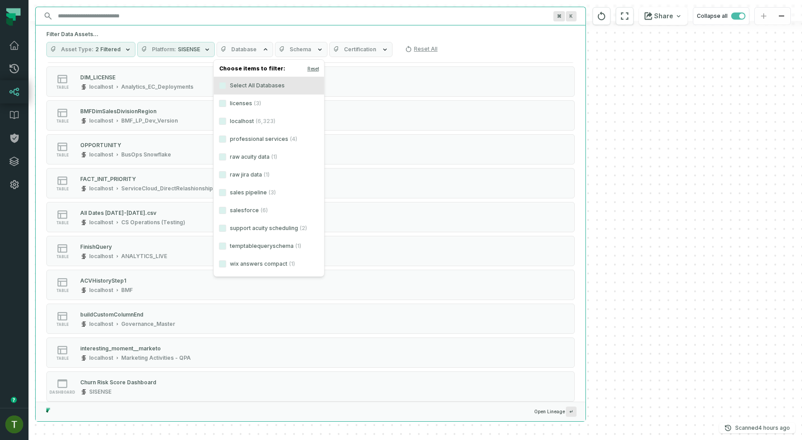
click at [239, 46] on span "Database" at bounding box center [243, 49] width 25 height 7
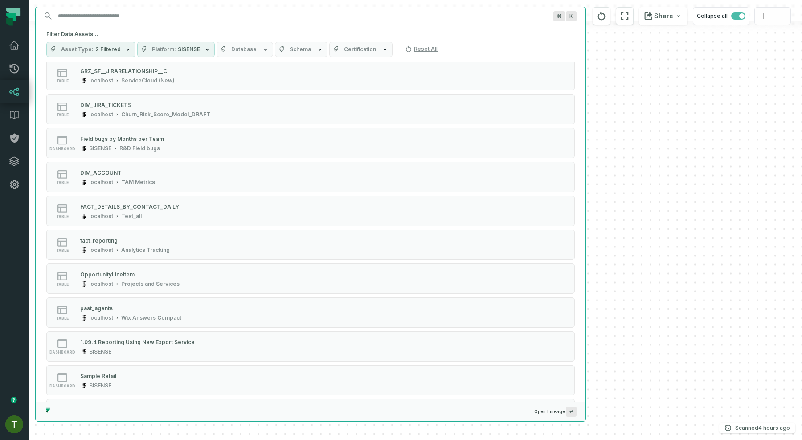
scroll to position [3069, 0]
